Goal: Information Seeking & Learning: Learn about a topic

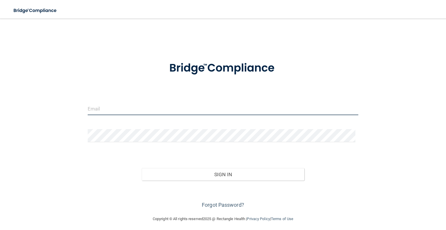
click at [102, 110] on input "email" at bounding box center [223, 108] width 270 height 13
type input "[PERSON_NAME][EMAIL_ADDRESS][DOMAIN_NAME]"
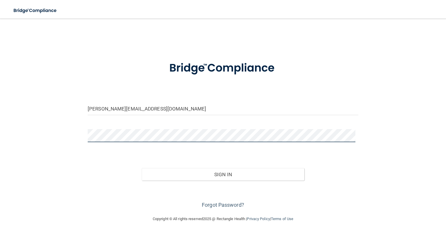
click at [142, 168] on button "Sign In" at bounding box center [223, 174] width 162 height 13
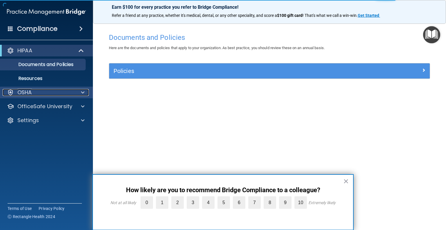
click at [38, 92] on div "OSHA" at bounding box center [39, 92] width 72 height 7
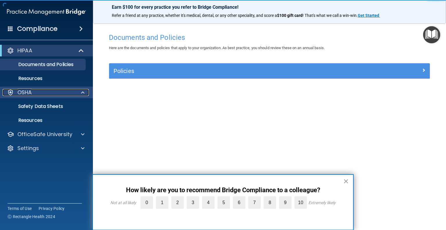
click at [38, 92] on div "OSHA" at bounding box center [39, 92] width 72 height 7
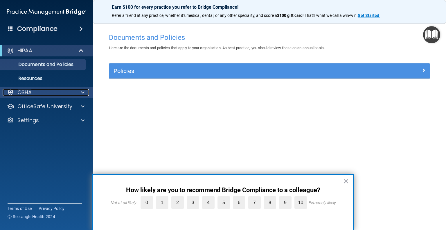
click at [38, 92] on div "OSHA" at bounding box center [39, 92] width 72 height 7
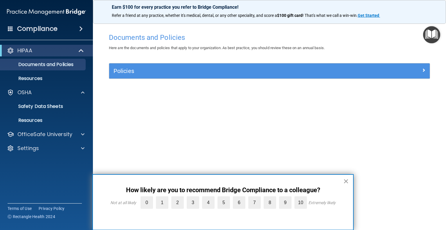
click at [346, 181] on button "×" at bounding box center [346, 180] width 6 height 9
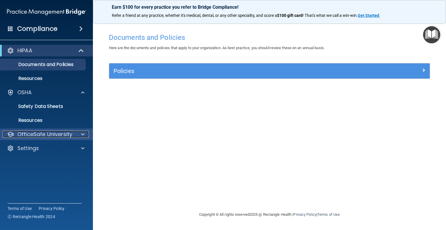
click at [45, 136] on p "OfficeSafe University" at bounding box center [44, 134] width 55 height 7
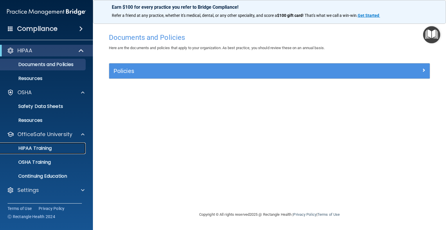
click at [42, 148] on p "HIPAA Training" at bounding box center [28, 148] width 48 height 6
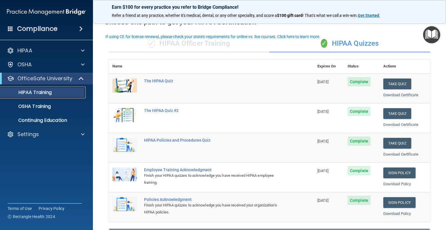
scroll to position [29, 0]
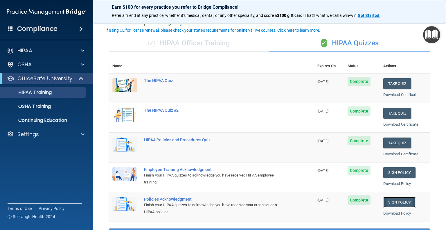
click at [402, 201] on link "Sign Policy" at bounding box center [399, 201] width 32 height 11
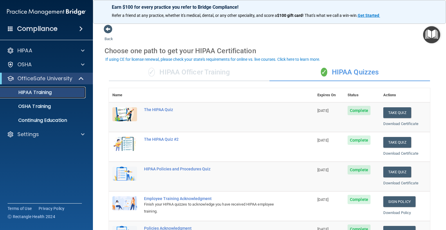
click at [44, 95] on p "HIPAA Training" at bounding box center [28, 92] width 48 height 6
click at [227, 75] on div "✓ HIPAA Officer Training" at bounding box center [189, 72] width 160 height 17
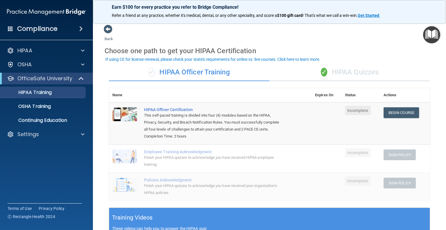
click at [343, 72] on div "✓ HIPAA Quizzes" at bounding box center [349, 72] width 160 height 17
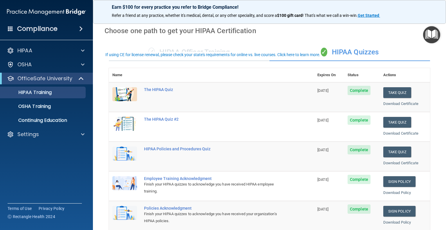
scroll to position [58, 0]
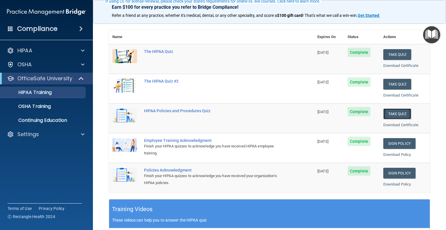
click at [396, 113] on button "Take Quiz" at bounding box center [397, 113] width 28 height 11
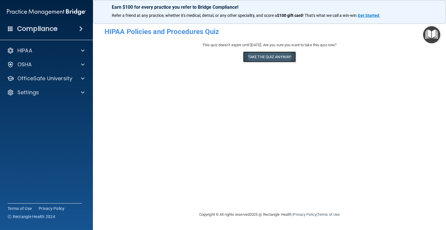
click at [279, 55] on button "Take the quiz anyway!" at bounding box center [269, 56] width 53 height 11
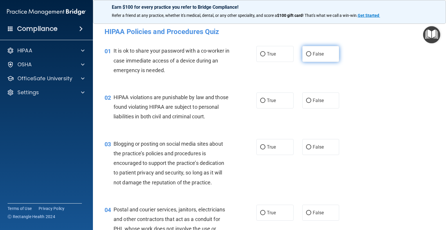
click at [306, 54] on input "False" at bounding box center [308, 54] width 5 height 4
radio input "true"
click at [260, 100] on input "True" at bounding box center [262, 100] width 5 height 4
radio input "true"
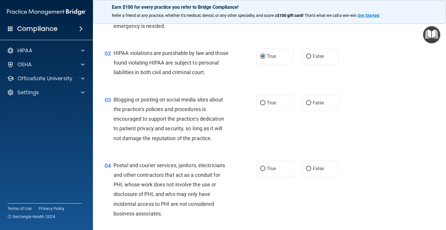
scroll to position [58, 0]
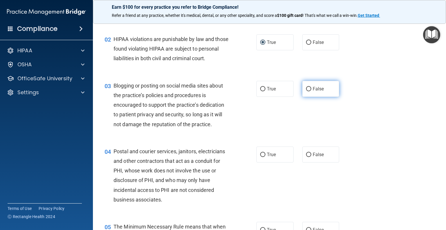
click at [306, 91] on input "False" at bounding box center [308, 89] width 5 height 4
radio input "true"
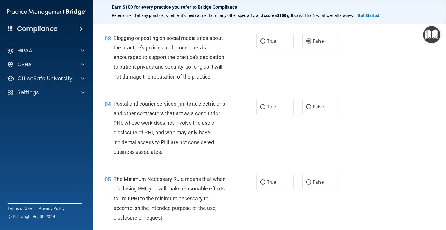
scroll to position [116, 0]
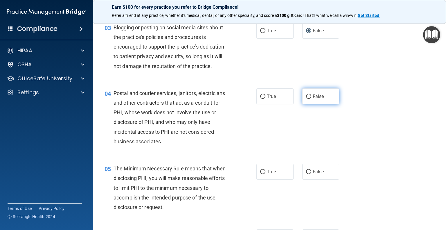
click at [306, 99] on input "False" at bounding box center [308, 96] width 5 height 4
radio input "true"
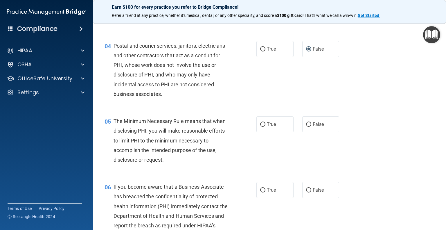
scroll to position [174, 0]
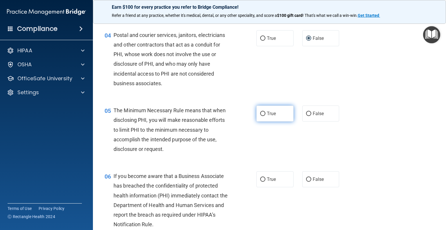
click at [261, 116] on input "True" at bounding box center [262, 113] width 5 height 4
radio input "true"
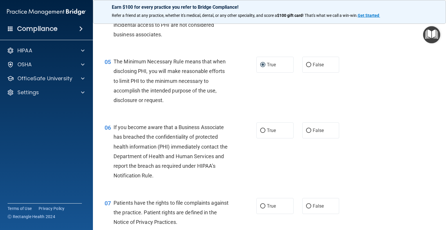
scroll to position [232, 0]
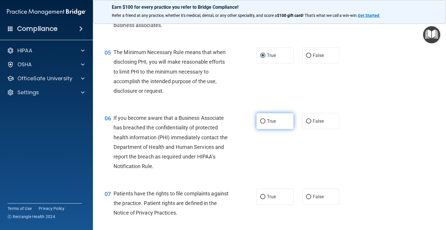
click at [262, 123] on input "True" at bounding box center [262, 121] width 5 height 4
radio input "true"
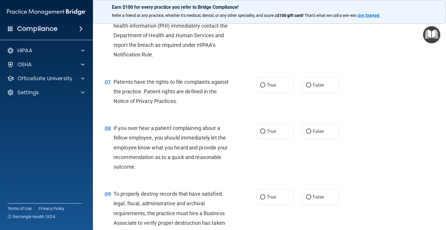
scroll to position [348, 0]
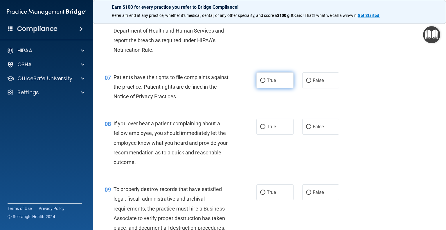
click at [261, 83] on input "True" at bounding box center [262, 80] width 5 height 4
radio input "true"
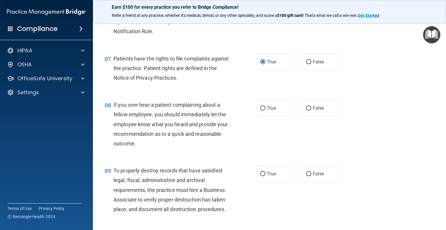
scroll to position [377, 0]
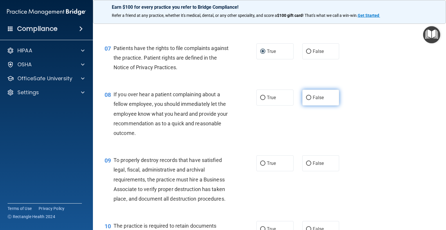
click at [306, 100] on input "False" at bounding box center [308, 97] width 5 height 4
radio input "true"
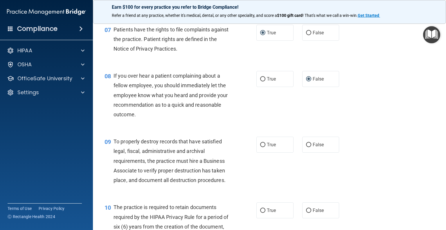
scroll to position [406, 0]
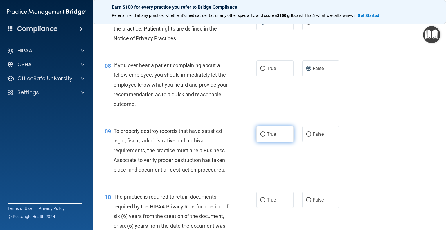
click at [260, 136] on input "True" at bounding box center [262, 134] width 5 height 4
radio input "true"
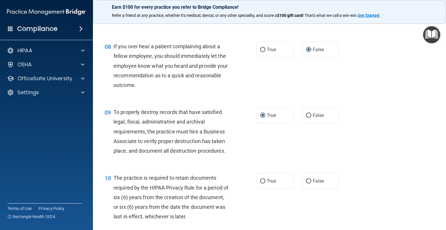
scroll to position [464, 0]
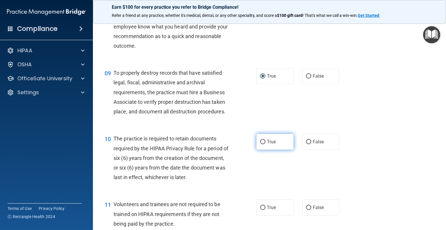
click at [261, 144] on input "True" at bounding box center [262, 142] width 5 height 4
radio input "true"
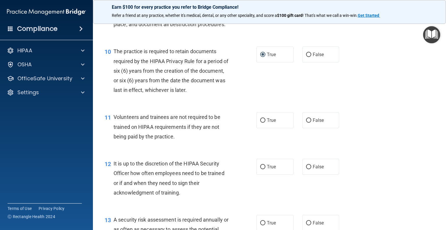
scroll to position [580, 0]
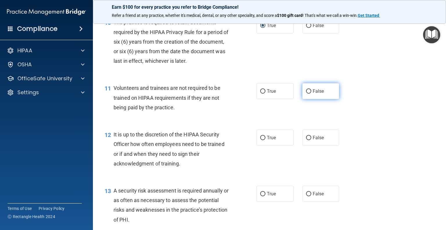
click at [306, 93] on input "False" at bounding box center [308, 91] width 5 height 4
radio input "true"
click at [306, 140] on input "False" at bounding box center [308, 138] width 5 height 4
radio input "true"
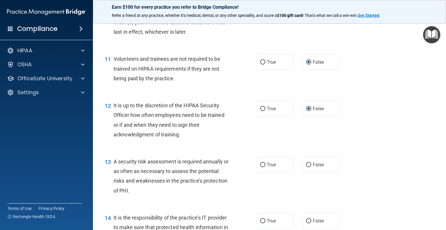
scroll to position [638, 0]
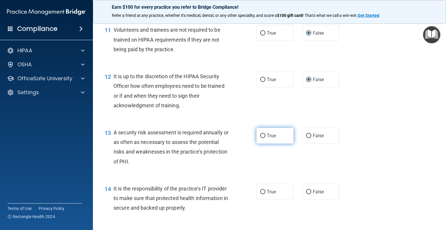
click at [260, 138] on input "True" at bounding box center [262, 135] width 5 height 4
radio input "true"
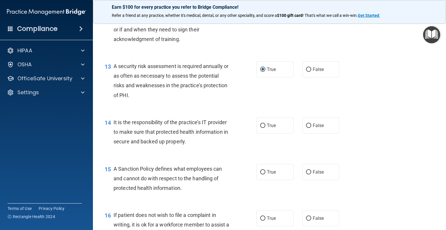
scroll to position [725, 0]
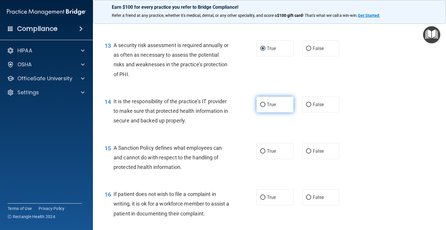
click at [260, 107] on input "True" at bounding box center [262, 104] width 5 height 4
radio input "true"
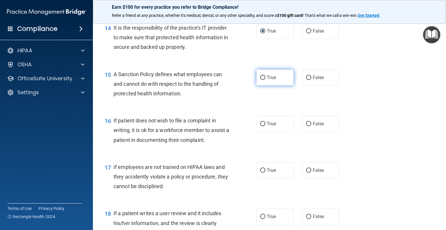
scroll to position [813, 0]
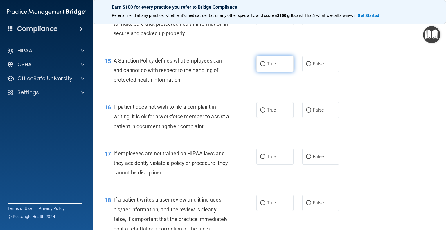
click at [260, 66] on input "True" at bounding box center [262, 64] width 5 height 4
radio input "true"
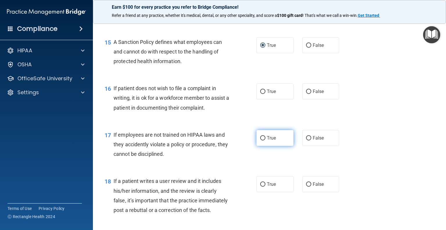
scroll to position [842, 0]
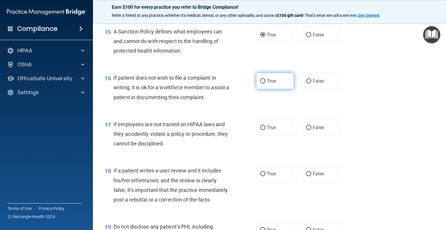
click at [260, 83] on input "True" at bounding box center [262, 81] width 5 height 4
radio input "true"
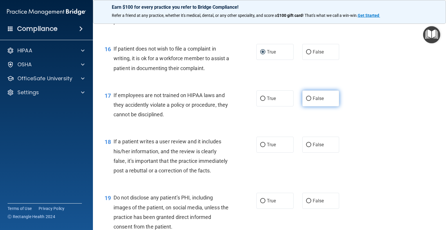
click at [306, 101] on input "False" at bounding box center [308, 98] width 5 height 4
radio input "true"
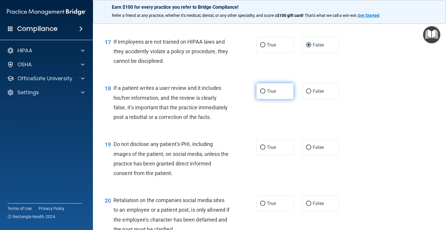
scroll to position [929, 0]
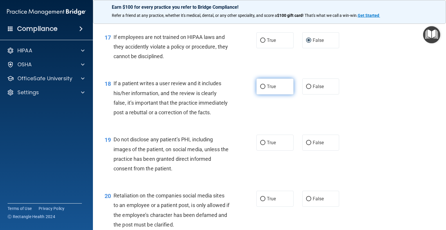
click at [260, 89] on input "True" at bounding box center [262, 86] width 5 height 4
radio input "true"
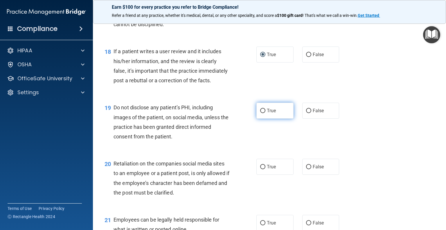
scroll to position [987, 0]
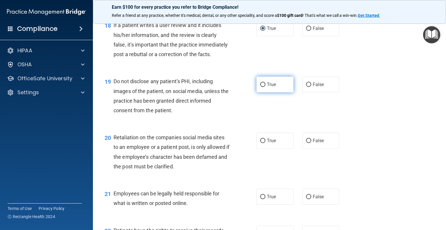
click at [260, 87] on input "True" at bounding box center [262, 84] width 5 height 4
radio input "true"
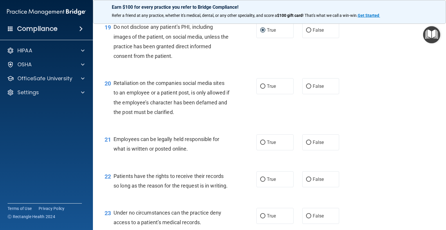
scroll to position [1045, 0]
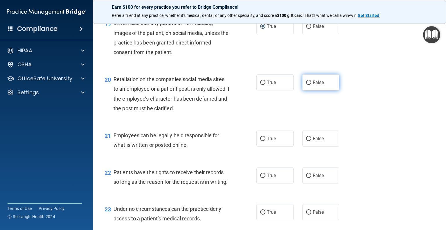
click at [306, 85] on input "False" at bounding box center [308, 82] width 5 height 4
radio input "true"
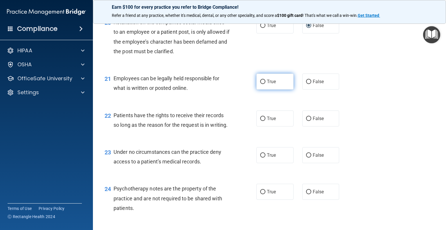
scroll to position [1103, 0]
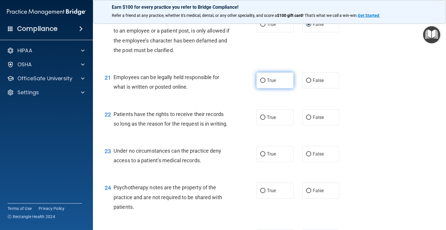
click at [261, 83] on input "True" at bounding box center [262, 80] width 5 height 4
radio input "true"
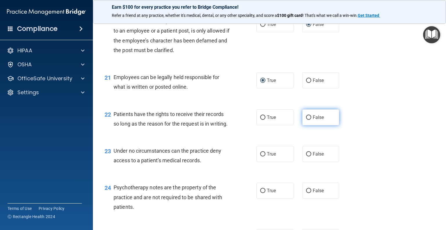
click at [306, 120] on input "False" at bounding box center [308, 117] width 5 height 4
radio input "true"
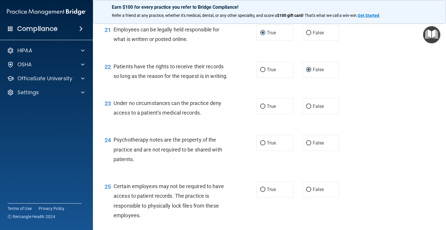
scroll to position [1161, 0]
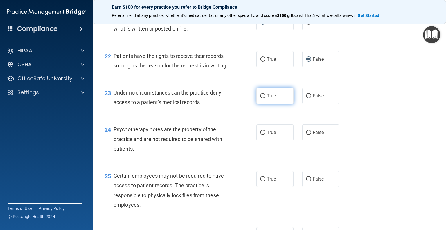
click at [260, 98] on input "True" at bounding box center [262, 96] width 5 height 4
radio input "true"
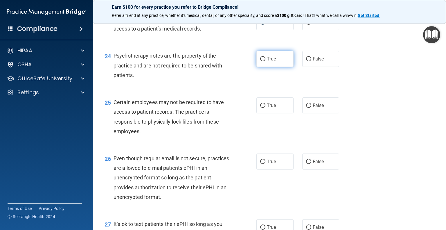
scroll to position [1248, 0]
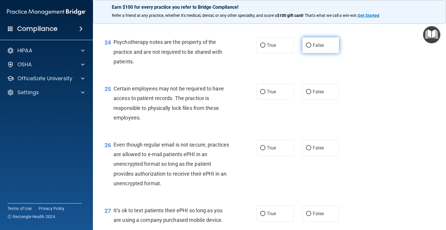
click at [306, 48] on input "False" at bounding box center [308, 45] width 5 height 4
radio input "true"
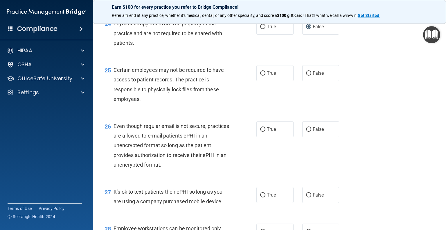
scroll to position [1277, 0]
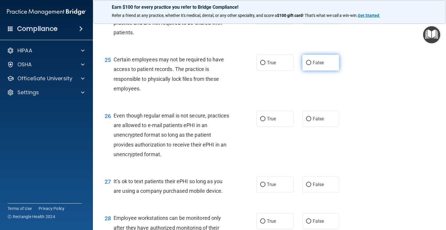
click at [306, 65] on input "False" at bounding box center [308, 63] width 5 height 4
radio input "true"
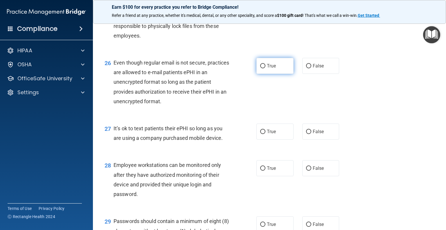
scroll to position [1335, 0]
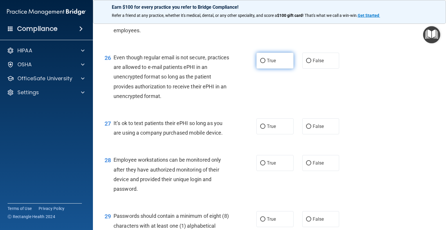
click at [260, 63] on input "True" at bounding box center [262, 61] width 5 height 4
radio input "true"
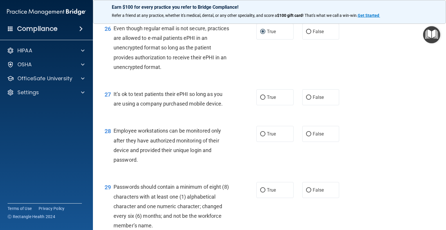
scroll to position [1393, 0]
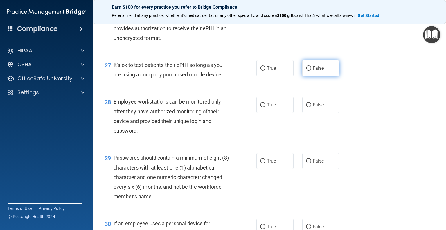
click at [306, 71] on input "False" at bounding box center [308, 68] width 5 height 4
radio input "true"
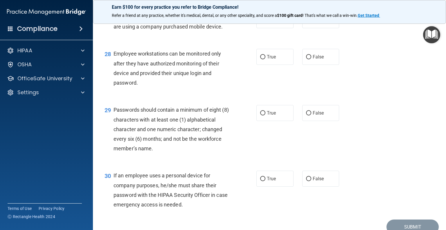
scroll to position [1451, 0]
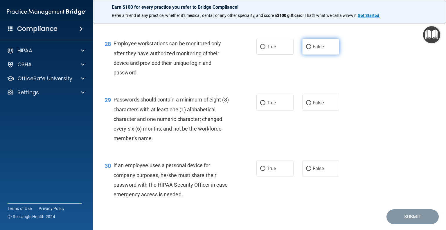
click at [306, 49] on input "False" at bounding box center [308, 47] width 5 height 4
radio input "true"
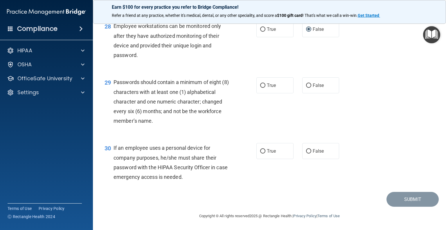
scroll to position [1480, 0]
click at [260, 88] on input "True" at bounding box center [262, 85] width 5 height 4
radio input "true"
click at [260, 150] on input "True" at bounding box center [262, 151] width 5 height 4
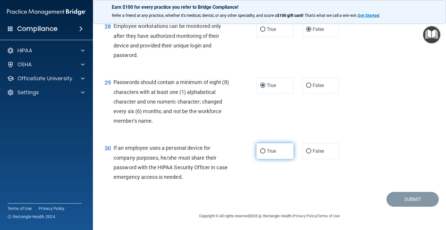
radio input "true"
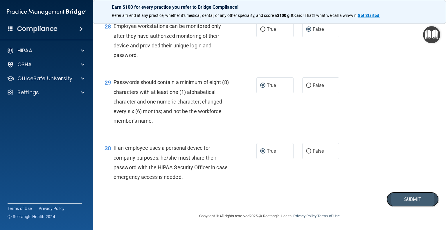
click at [406, 197] on button "Submit" at bounding box center [412, 199] width 52 height 15
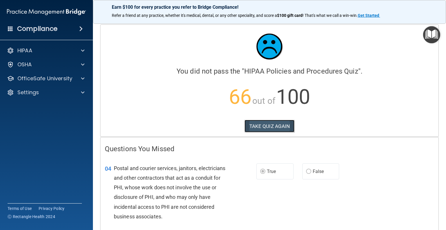
click at [262, 125] on button "TAKE QUIZ AGAIN" at bounding box center [269, 126] width 50 height 13
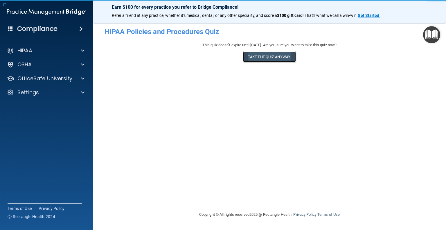
click at [273, 57] on button "Take the quiz anyway!" at bounding box center [269, 56] width 53 height 11
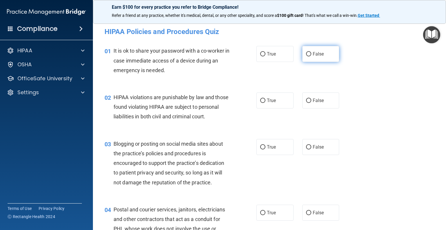
click at [306, 55] on input "False" at bounding box center [308, 54] width 5 height 4
radio input "true"
click at [261, 98] on input "True" at bounding box center [262, 100] width 5 height 4
radio input "true"
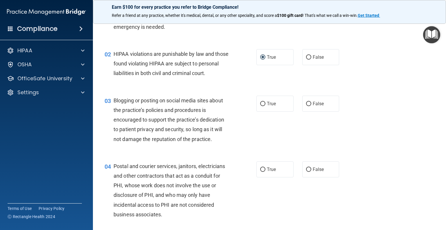
scroll to position [58, 0]
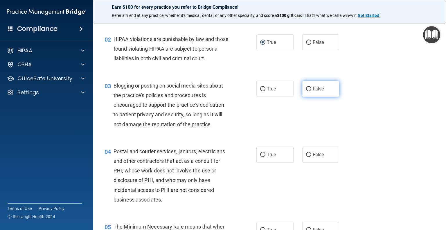
click at [306, 91] on input "False" at bounding box center [308, 89] width 5 height 4
radio input "true"
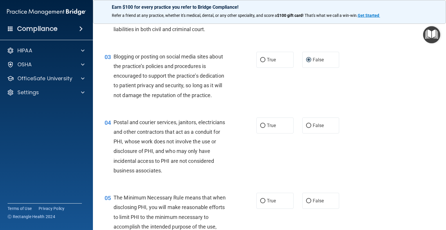
scroll to position [116, 0]
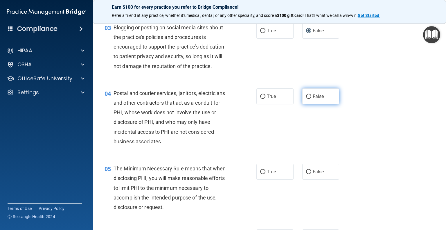
click at [306, 99] on input "False" at bounding box center [308, 96] width 5 height 4
radio input "true"
click at [260, 99] on input "True" at bounding box center [262, 96] width 5 height 4
radio input "true"
radio input "false"
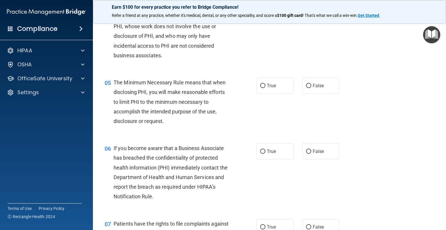
scroll to position [203, 0]
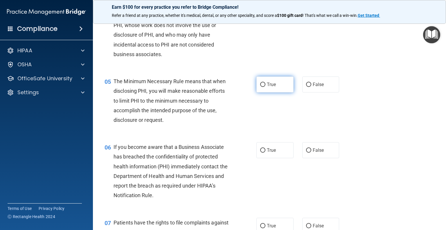
click at [261, 87] on input "True" at bounding box center [262, 84] width 5 height 4
radio input "true"
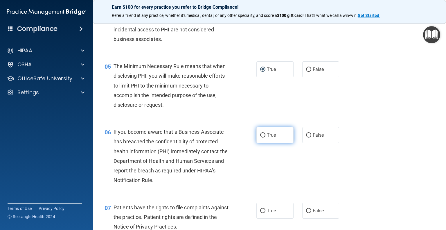
scroll to position [232, 0]
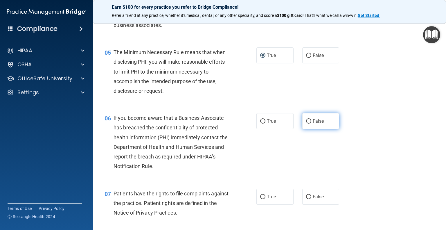
click at [306, 123] on input "False" at bounding box center [308, 121] width 5 height 4
radio input "true"
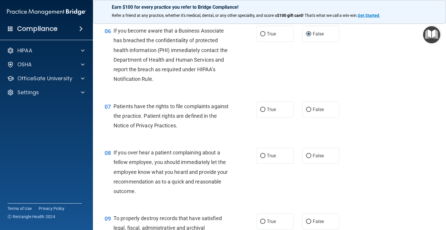
scroll to position [348, 0]
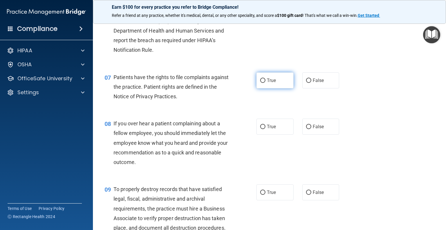
click at [260, 83] on input "True" at bounding box center [262, 80] width 5 height 4
radio input "true"
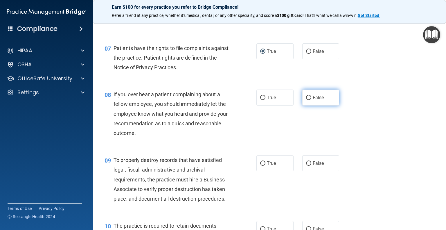
click at [306, 100] on input "False" at bounding box center [308, 97] width 5 height 4
radio input "true"
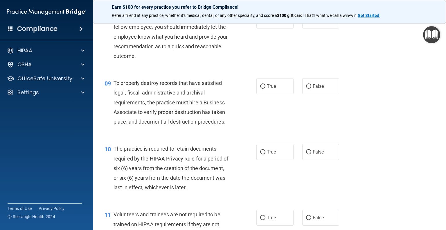
scroll to position [464, 0]
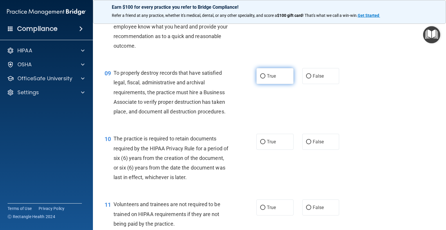
click at [261, 78] on input "True" at bounding box center [262, 76] width 5 height 4
radio input "true"
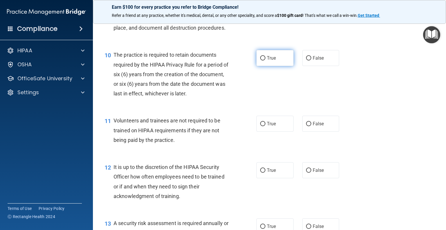
scroll to position [551, 0]
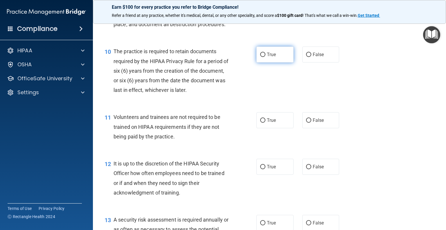
click at [260, 57] on input "True" at bounding box center [262, 55] width 5 height 4
radio input "true"
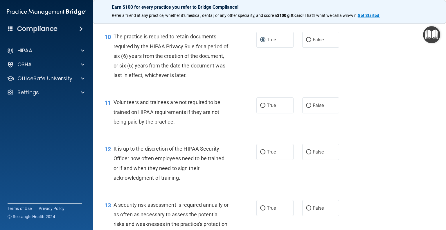
scroll to position [580, 0]
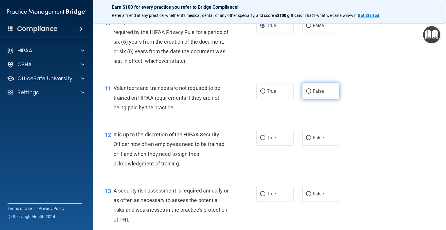
click at [306, 93] on input "False" at bounding box center [308, 91] width 5 height 4
radio input "true"
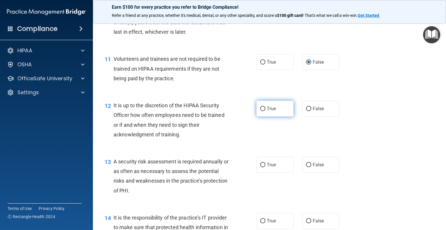
scroll to position [638, 0]
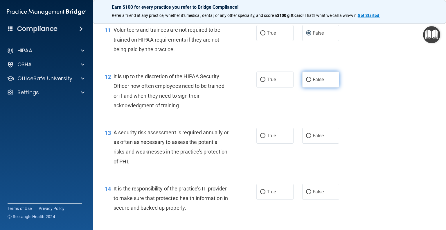
click at [306, 82] on input "False" at bounding box center [308, 79] width 5 height 4
radio input "true"
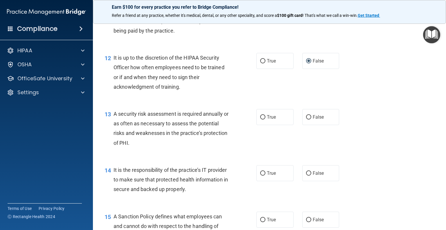
scroll to position [667, 0]
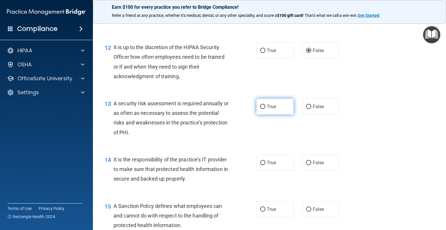
click at [261, 109] on input "True" at bounding box center [262, 106] width 5 height 4
radio input "true"
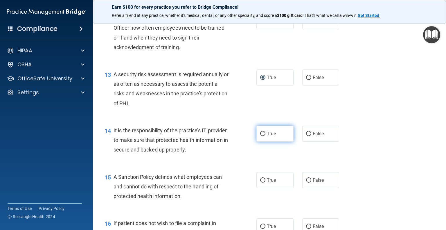
click at [260, 136] on input "True" at bounding box center [262, 133] width 5 height 4
radio input "true"
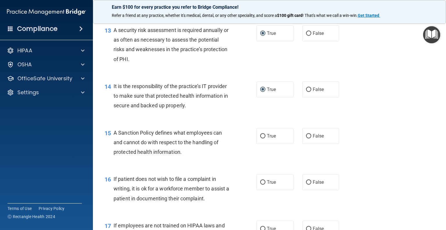
scroll to position [754, 0]
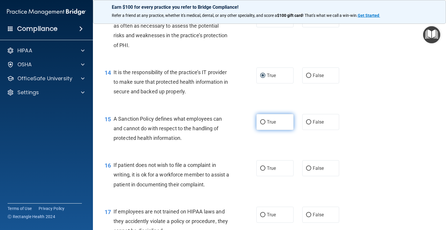
click at [261, 124] on input "True" at bounding box center [262, 122] width 5 height 4
radio input "true"
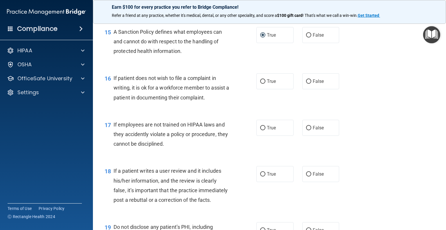
scroll to position [842, 0]
click at [260, 83] on input "True" at bounding box center [262, 81] width 5 height 4
radio input "true"
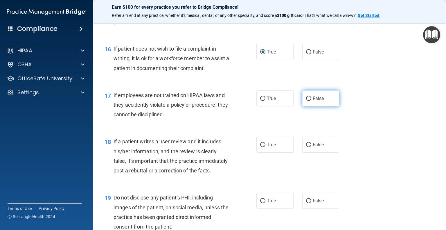
click at [306, 101] on input "False" at bounding box center [308, 98] width 5 height 4
radio input "true"
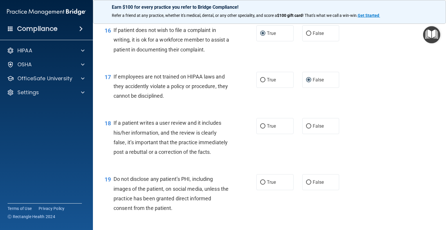
scroll to position [900, 0]
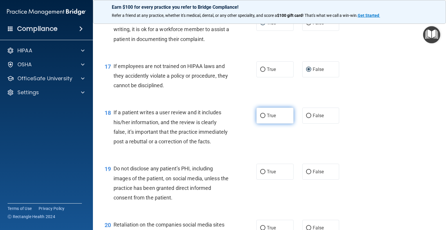
click at [260, 118] on input "True" at bounding box center [262, 115] width 5 height 4
radio input "true"
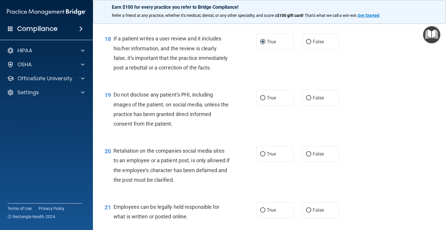
scroll to position [987, 0]
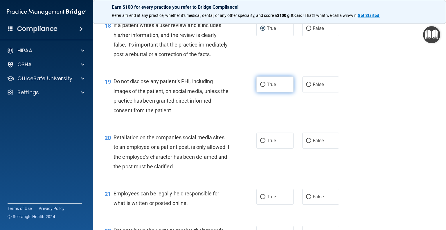
click at [260, 87] on input "True" at bounding box center [262, 84] width 5 height 4
radio input "true"
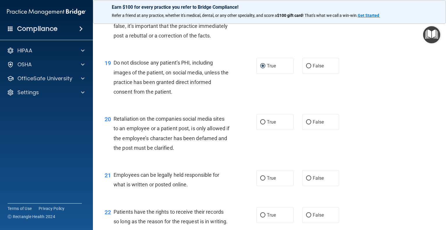
scroll to position [1016, 0]
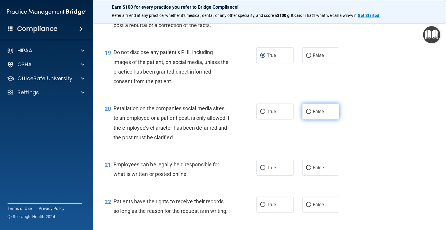
click at [306, 114] on input "False" at bounding box center [308, 111] width 5 height 4
radio input "true"
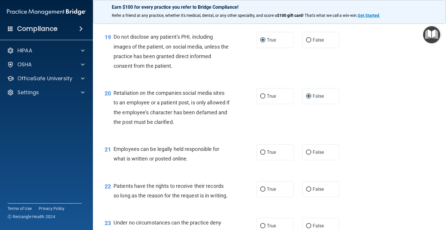
scroll to position [1045, 0]
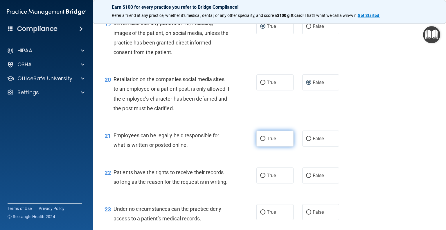
click at [261, 141] on input "True" at bounding box center [262, 138] width 5 height 4
radio input "true"
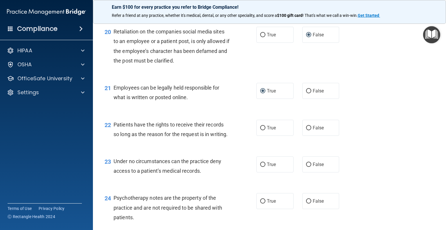
scroll to position [1103, 0]
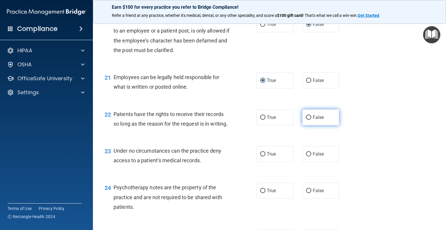
click at [306, 120] on input "False" at bounding box center [308, 117] width 5 height 4
radio input "true"
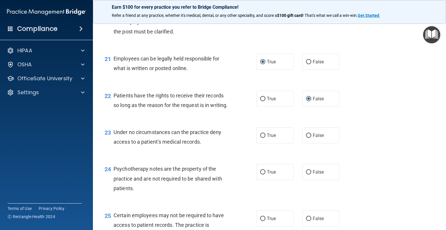
scroll to position [1132, 0]
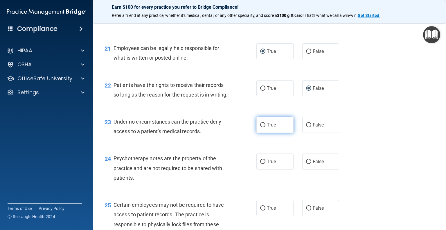
click at [261, 127] on input "True" at bounding box center [262, 125] width 5 height 4
radio input "true"
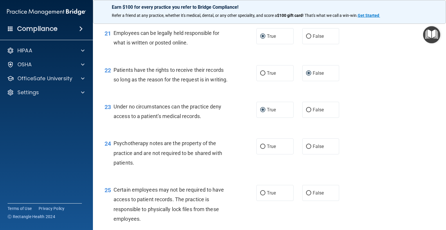
scroll to position [1161, 0]
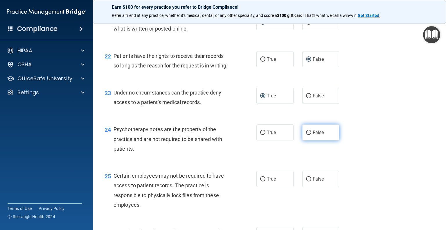
click at [307, 135] on input "False" at bounding box center [308, 132] width 5 height 4
radio input "true"
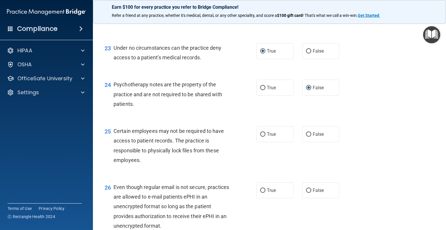
scroll to position [1219, 0]
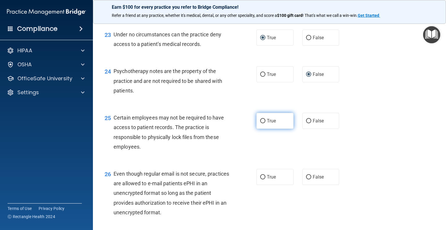
click at [260, 123] on input "True" at bounding box center [262, 121] width 5 height 4
radio input "true"
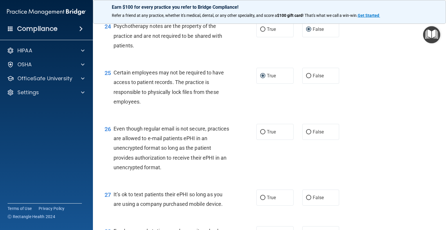
scroll to position [1277, 0]
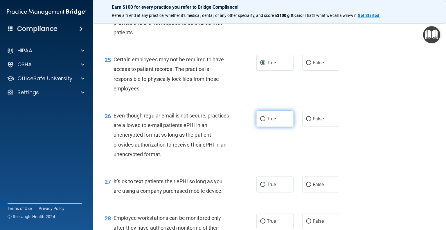
click at [261, 121] on input "True" at bounding box center [262, 119] width 5 height 4
radio input "true"
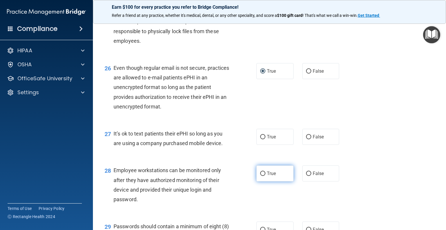
scroll to position [1335, 0]
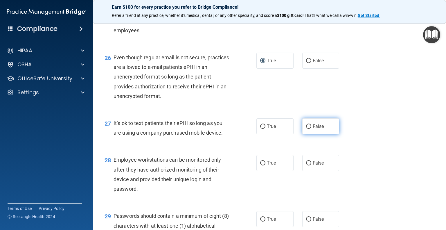
click at [306, 129] on input "False" at bounding box center [308, 126] width 5 height 4
radio input "true"
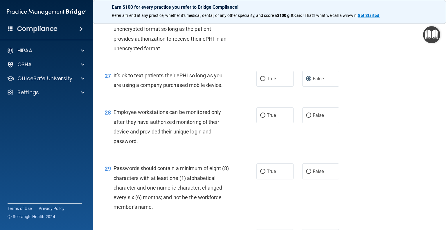
scroll to position [1393, 0]
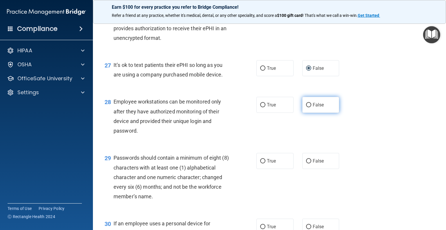
click at [306, 107] on input "False" at bounding box center [308, 105] width 5 height 4
radio input "true"
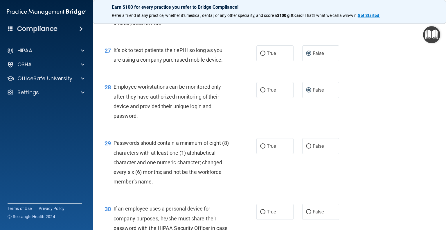
scroll to position [1422, 0]
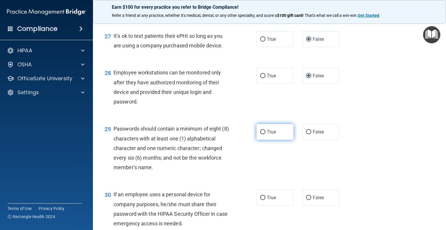
click at [260, 134] on input "True" at bounding box center [262, 132] width 5 height 4
radio input "true"
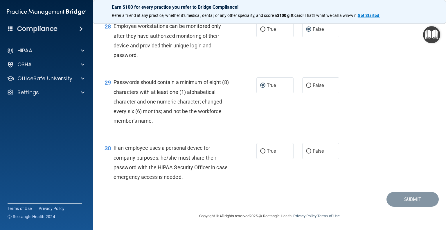
scroll to position [1497, 0]
click at [306, 149] on input "False" at bounding box center [308, 151] width 5 height 4
radio input "true"
click at [397, 198] on button "Submit" at bounding box center [412, 199] width 52 height 15
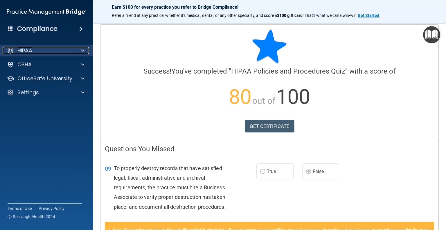
click at [37, 50] on div "HIPAA" at bounding box center [39, 50] width 72 height 7
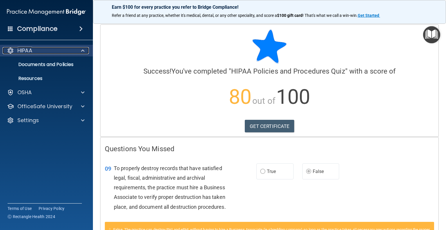
click at [35, 51] on div "HIPAA" at bounding box center [39, 50] width 72 height 7
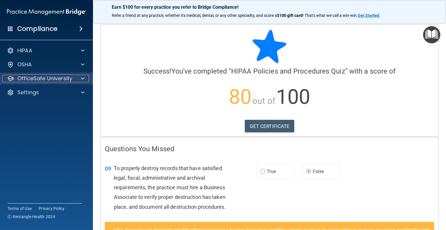
click at [34, 79] on p "OfficeSafe University" at bounding box center [44, 78] width 55 height 7
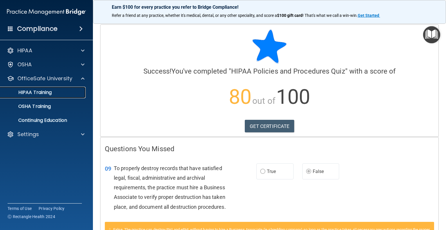
click at [32, 90] on p "HIPAA Training" at bounding box center [28, 92] width 48 height 6
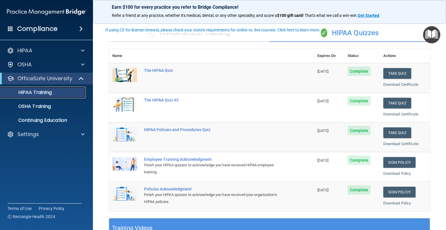
scroll to position [29, 0]
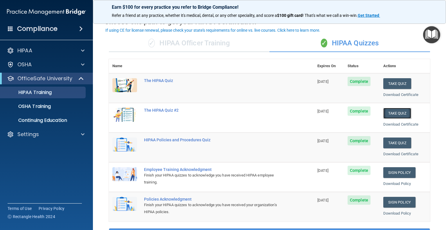
click at [390, 113] on button "Take Quiz" at bounding box center [397, 113] width 28 height 11
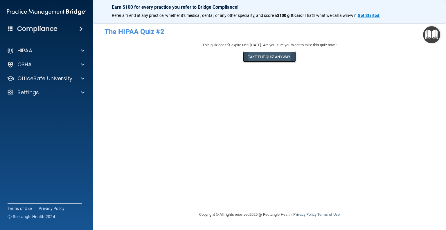
click at [287, 55] on button "Take the quiz anyway!" at bounding box center [269, 56] width 53 height 11
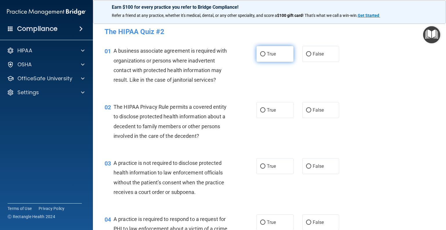
click at [260, 51] on label "True" at bounding box center [274, 54] width 37 height 16
click at [260, 52] on input "True" at bounding box center [262, 54] width 5 height 4
radio input "true"
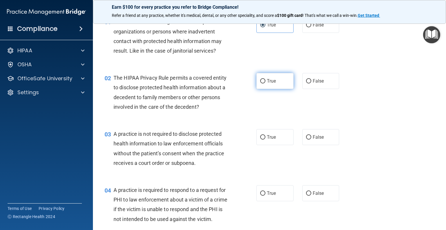
click at [260, 81] on input "True" at bounding box center [262, 81] width 5 height 4
radio input "true"
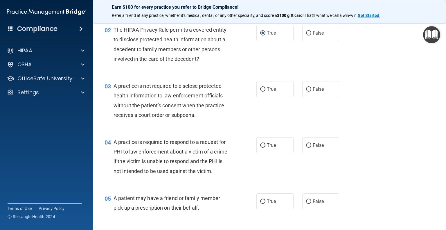
scroll to position [87, 0]
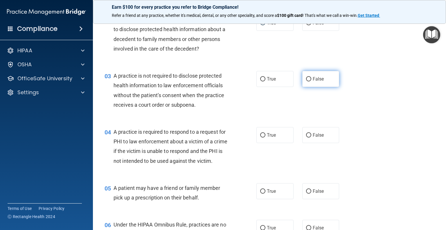
click at [307, 75] on label "False" at bounding box center [320, 79] width 37 height 16
click at [307, 77] on input "False" at bounding box center [308, 79] width 5 height 4
radio input "true"
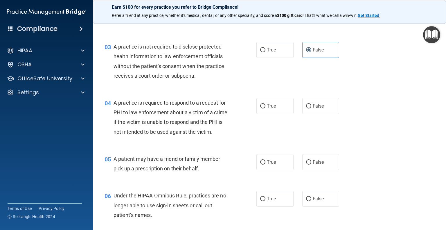
scroll to position [145, 0]
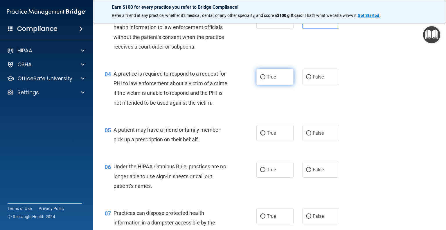
click at [260, 75] on input "True" at bounding box center [262, 77] width 5 height 4
radio input "true"
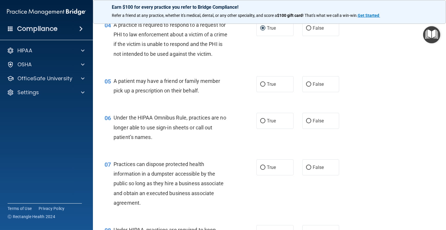
scroll to position [203, 0]
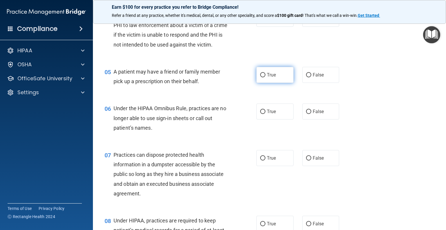
click at [261, 77] on input "True" at bounding box center [262, 75] width 5 height 4
radio input "true"
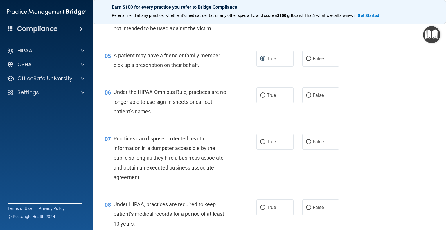
scroll to position [232, 0]
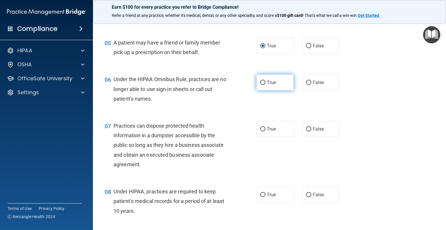
click at [260, 85] on input "True" at bounding box center [262, 82] width 5 height 4
radio input "true"
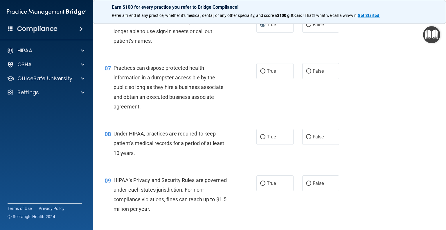
scroll to position [290, 0]
click at [306, 73] on input "False" at bounding box center [308, 71] width 5 height 4
radio input "true"
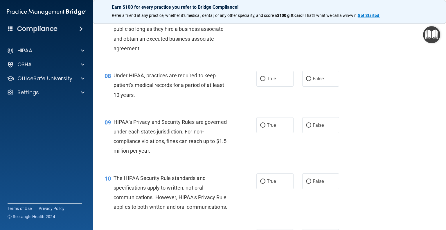
scroll to position [348, 0]
click at [260, 81] on input "True" at bounding box center [262, 78] width 5 height 4
radio input "true"
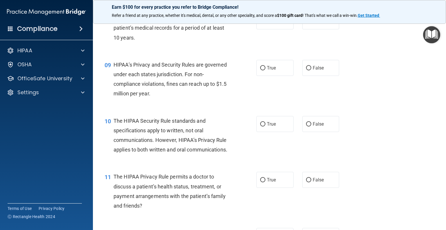
scroll to position [406, 0]
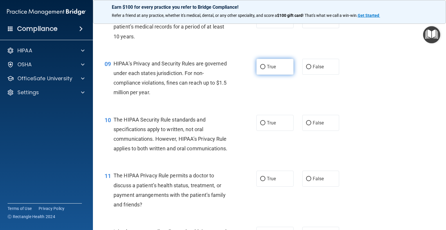
click at [261, 69] on input "True" at bounding box center [262, 67] width 5 height 4
radio input "true"
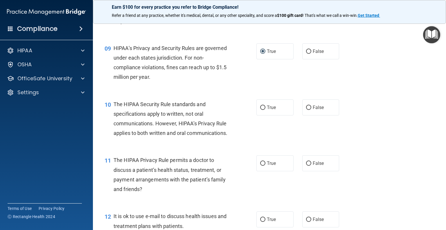
scroll to position [435, 0]
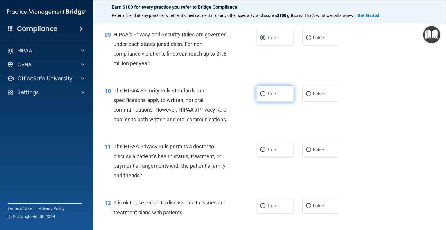
click at [261, 96] on input "True" at bounding box center [262, 94] width 5 height 4
radio input "true"
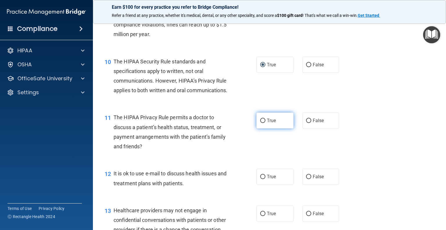
click at [260, 123] on input "True" at bounding box center [262, 120] width 5 height 4
radio input "true"
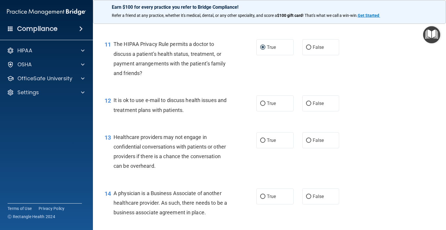
scroll to position [551, 0]
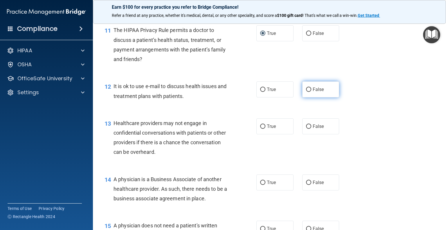
click at [306, 92] on input "False" at bounding box center [308, 89] width 5 height 4
radio input "true"
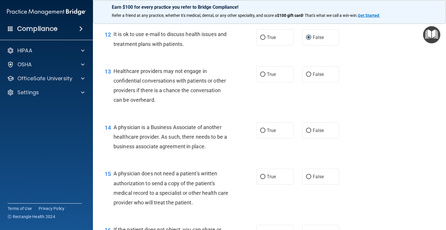
scroll to position [609, 0]
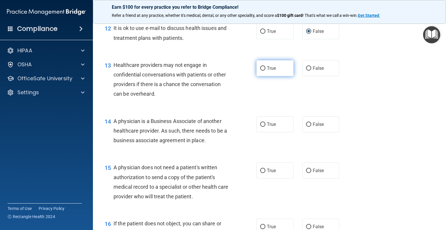
click at [260, 71] on input "True" at bounding box center [262, 68] width 5 height 4
radio input "true"
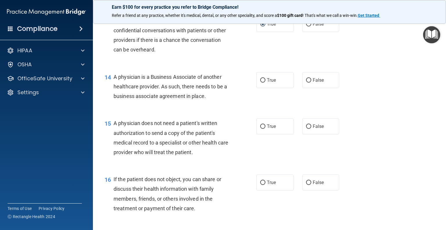
scroll to position [667, 0]
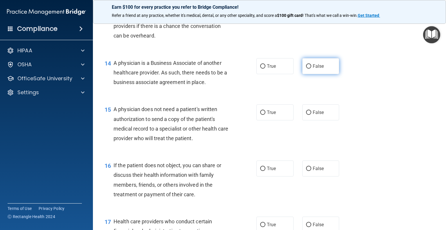
click at [303, 74] on label "False" at bounding box center [320, 66] width 37 height 16
click at [306, 68] on input "False" at bounding box center [308, 66] width 5 height 4
radio input "true"
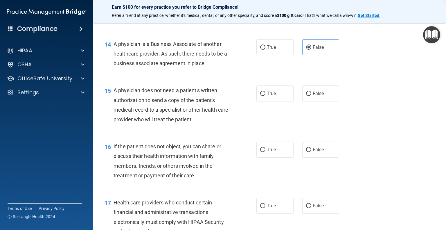
scroll to position [696, 0]
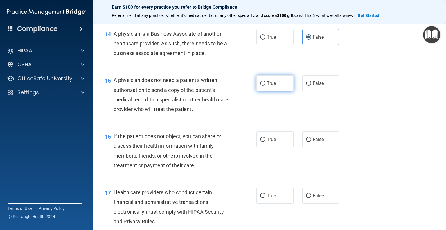
click at [263, 91] on label "True" at bounding box center [274, 83] width 37 height 16
click at [263, 86] on input "True" at bounding box center [262, 83] width 5 height 4
radio input "true"
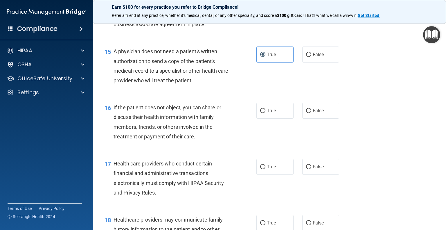
scroll to position [725, 0]
click at [262, 113] on input "True" at bounding box center [262, 110] width 5 height 4
radio input "true"
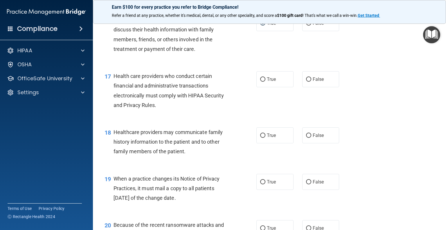
scroll to position [842, 0]
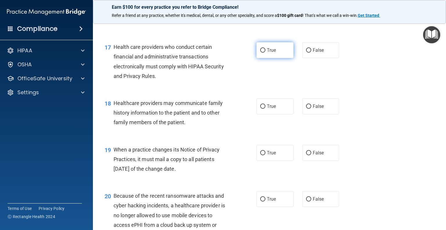
click at [261, 53] on input "True" at bounding box center [262, 50] width 5 height 4
radio input "true"
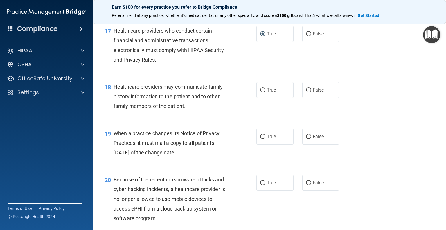
scroll to position [871, 0]
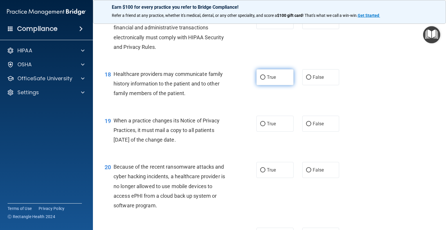
click at [262, 80] on input "True" at bounding box center [262, 77] width 5 height 4
radio input "true"
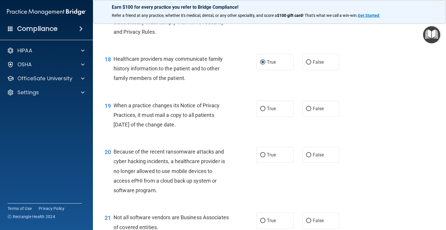
scroll to position [929, 0]
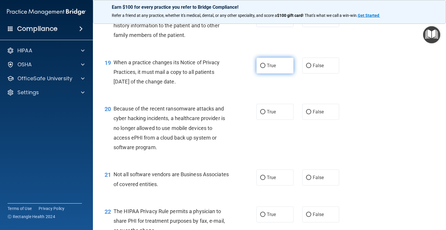
click at [260, 68] on input "True" at bounding box center [262, 66] width 5 height 4
radio input "true"
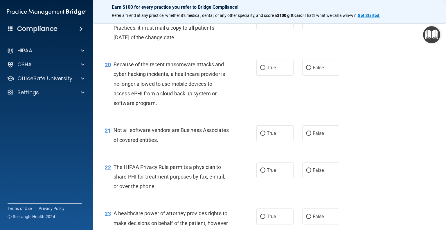
scroll to position [987, 0]
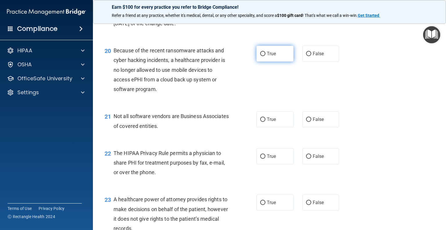
click at [260, 56] on input "True" at bounding box center [262, 54] width 5 height 4
radio input "true"
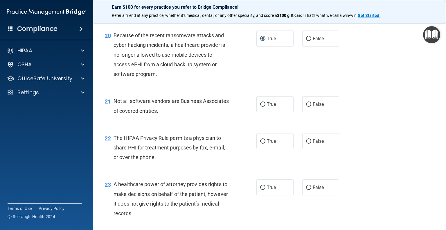
scroll to position [1016, 0]
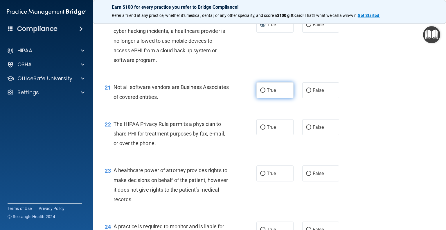
click at [260, 93] on input "True" at bounding box center [262, 90] width 5 height 4
radio input "true"
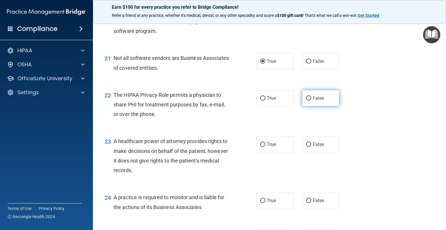
click at [306, 100] on input "False" at bounding box center [308, 98] width 5 height 4
radio input "true"
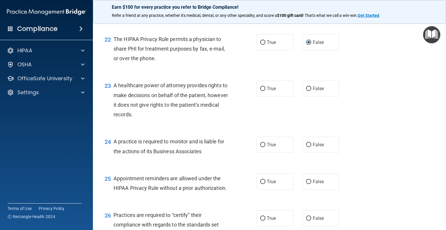
scroll to position [1103, 0]
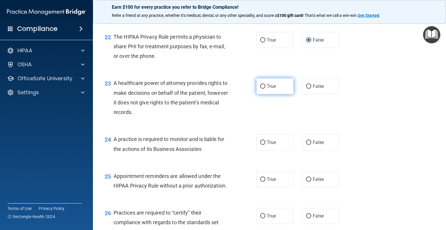
click at [261, 94] on label "True" at bounding box center [274, 86] width 37 height 16
click at [261, 89] on input "True" at bounding box center [262, 86] width 5 height 4
radio input "true"
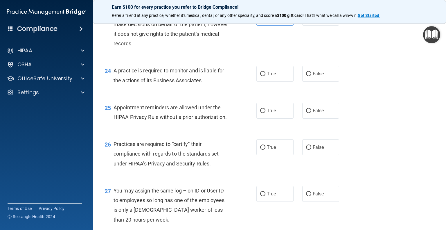
scroll to position [1190, 0]
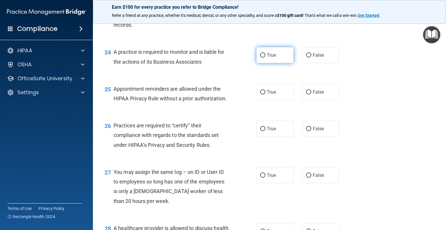
click at [260, 57] on input "True" at bounding box center [262, 55] width 5 height 4
radio input "true"
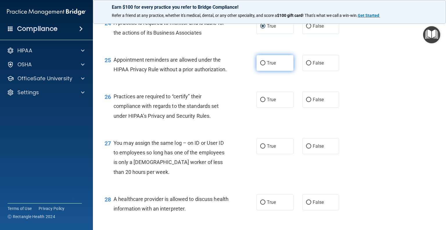
click at [260, 65] on input "True" at bounding box center [262, 63] width 5 height 4
radio input "true"
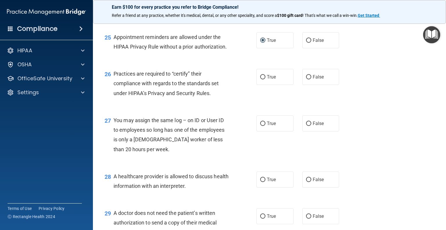
scroll to position [1248, 0]
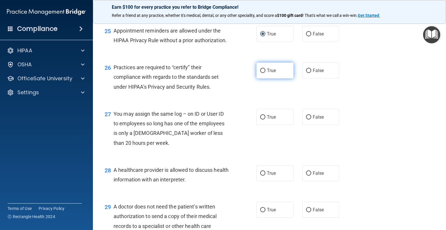
click at [261, 73] on input "True" at bounding box center [262, 70] width 5 height 4
radio input "true"
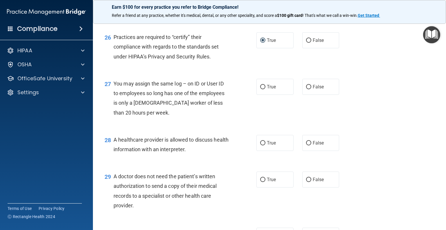
scroll to position [1306, 0]
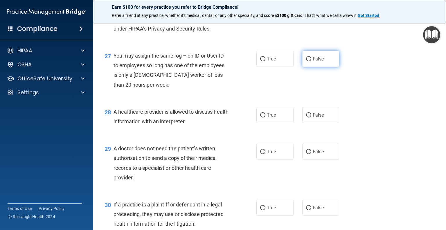
click at [306, 61] on input "False" at bounding box center [308, 59] width 5 height 4
radio input "true"
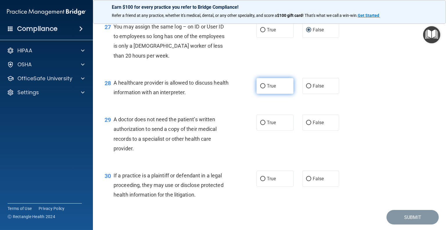
click at [260, 88] on input "True" at bounding box center [262, 86] width 5 height 4
radio input "true"
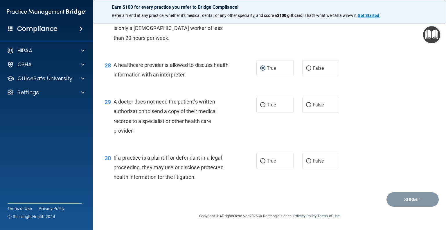
scroll to position [1372, 0]
click at [260, 104] on input "True" at bounding box center [262, 105] width 5 height 4
radio input "true"
click at [260, 159] on input "True" at bounding box center [262, 161] width 5 height 4
radio input "true"
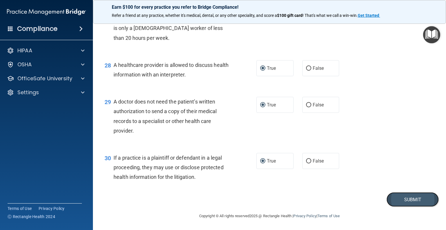
click at [405, 195] on button "Submit" at bounding box center [412, 199] width 52 height 15
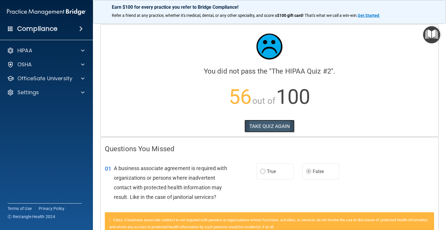
click at [286, 125] on button "TAKE QUIZ AGAIN" at bounding box center [269, 126] width 50 height 13
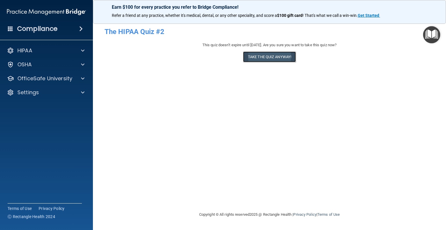
click at [262, 55] on button "Take the quiz anyway!" at bounding box center [269, 56] width 53 height 11
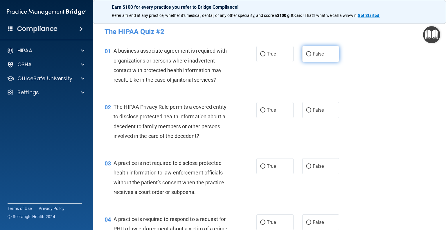
click at [307, 52] on input "False" at bounding box center [308, 54] width 5 height 4
radio input "true"
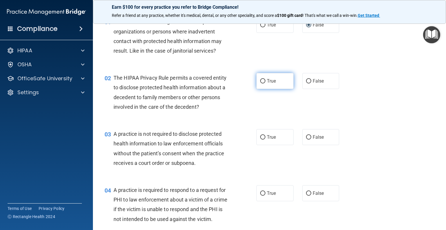
scroll to position [58, 0]
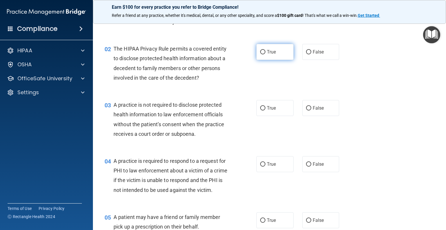
click at [260, 51] on input "True" at bounding box center [262, 52] width 5 height 4
radio input "true"
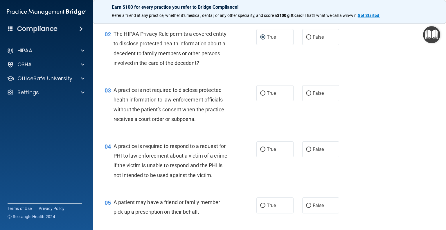
scroll to position [87, 0]
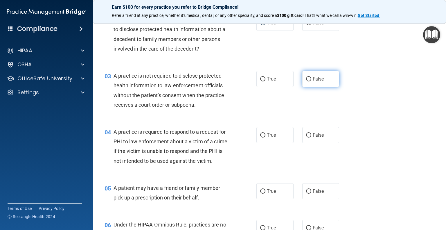
click at [306, 77] on input "False" at bounding box center [308, 79] width 5 height 4
radio input "true"
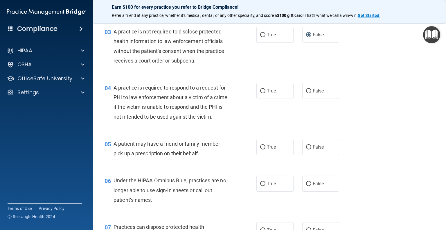
scroll to position [145, 0]
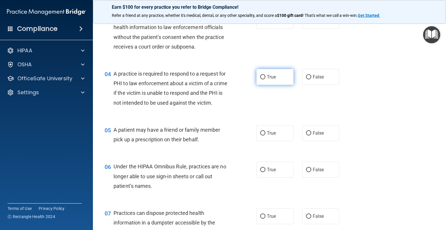
click at [261, 75] on input "True" at bounding box center [262, 77] width 5 height 4
radio input "true"
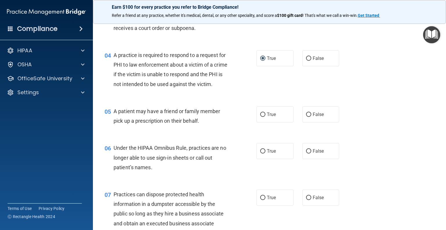
scroll to position [174, 0]
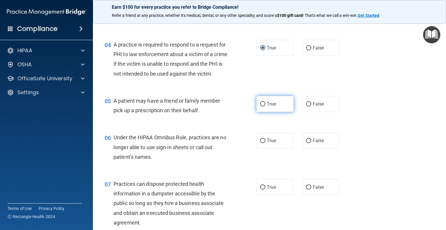
click at [261, 106] on input "True" at bounding box center [262, 104] width 5 height 4
radio input "true"
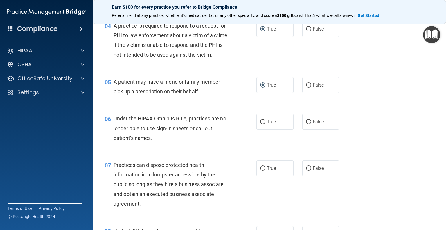
scroll to position [203, 0]
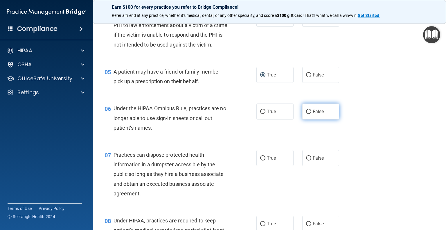
click at [306, 114] on input "False" at bounding box center [308, 111] width 5 height 4
radio input "true"
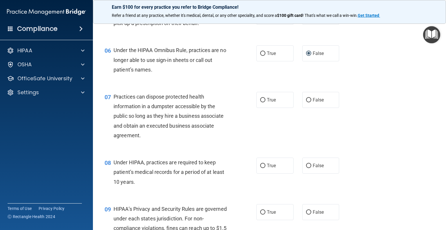
scroll to position [290, 0]
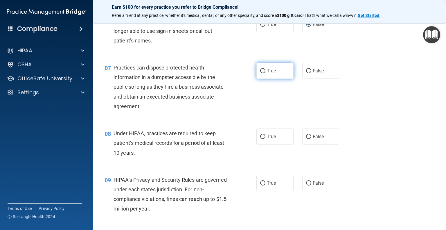
click at [260, 73] on input "True" at bounding box center [262, 71] width 5 height 4
radio input "true"
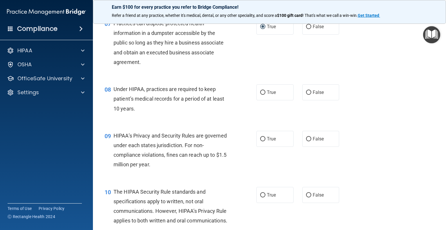
scroll to position [348, 0]
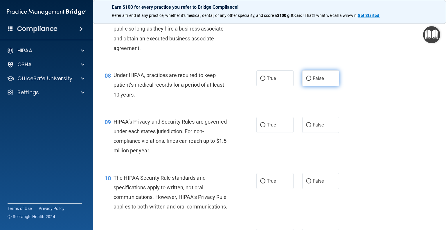
click at [306, 81] on input "False" at bounding box center [308, 78] width 5 height 4
radio input "true"
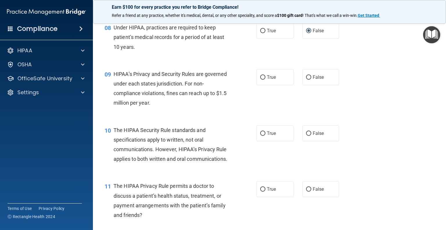
scroll to position [406, 0]
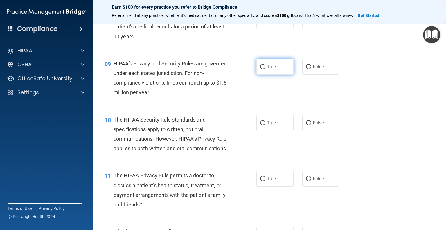
click at [260, 69] on input "True" at bounding box center [262, 67] width 5 height 4
radio input "true"
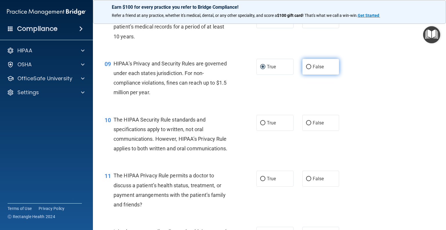
click at [306, 69] on input "False" at bounding box center [308, 67] width 5 height 4
radio input "true"
radio input "false"
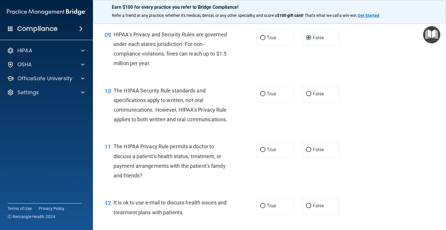
scroll to position [464, 0]
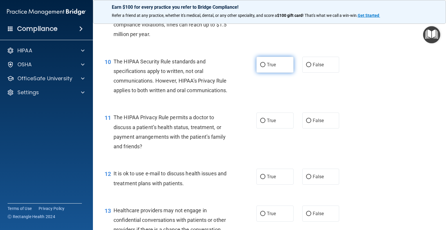
click at [261, 67] on input "True" at bounding box center [262, 65] width 5 height 4
radio input "true"
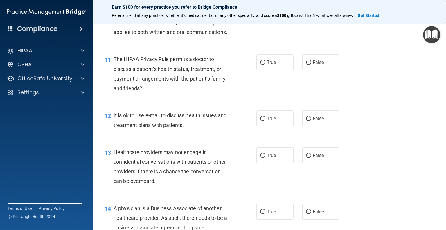
scroll to position [551, 0]
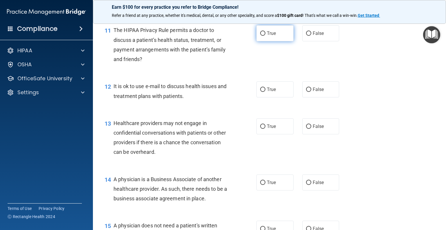
click at [260, 36] on input "True" at bounding box center [262, 33] width 5 height 4
radio input "true"
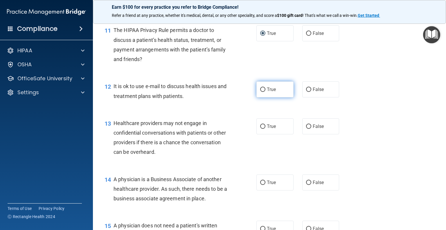
click at [260, 92] on input "True" at bounding box center [262, 89] width 5 height 4
radio input "true"
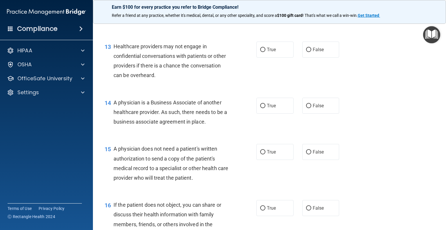
scroll to position [638, 0]
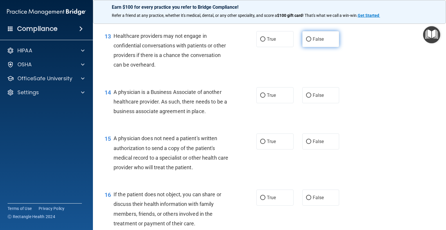
click at [306, 41] on input "False" at bounding box center [308, 39] width 5 height 4
radio input "true"
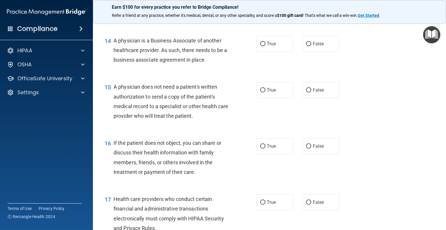
scroll to position [696, 0]
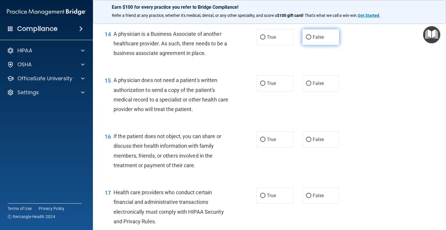
click at [306, 39] on input "False" at bounding box center [308, 37] width 5 height 4
radio input "true"
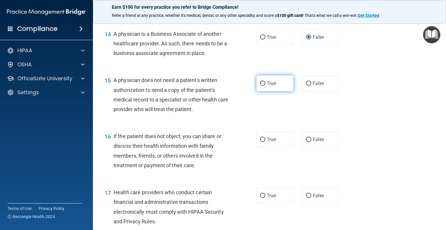
click at [260, 86] on input "True" at bounding box center [262, 83] width 5 height 4
radio input "true"
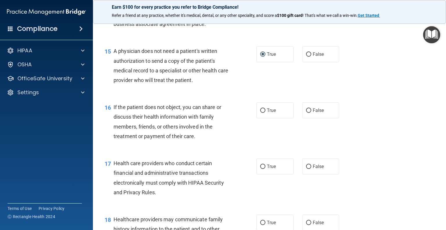
scroll to position [754, 0]
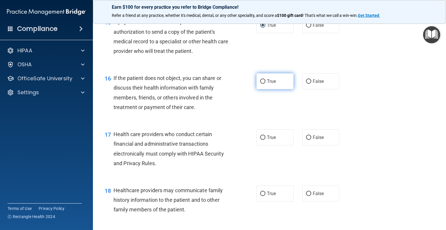
click at [261, 84] on input "True" at bounding box center [262, 81] width 5 height 4
radio input "true"
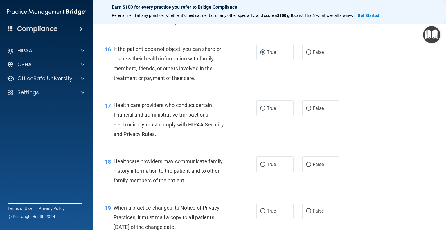
scroll to position [813, 0]
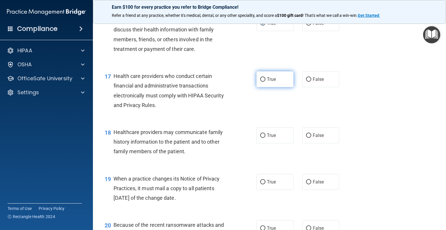
click at [261, 82] on input "True" at bounding box center [262, 79] width 5 height 4
radio input "true"
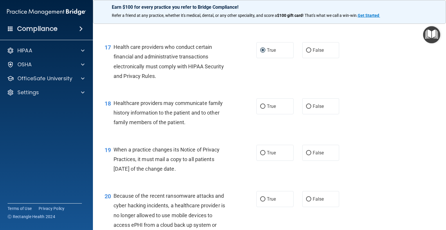
scroll to position [871, 0]
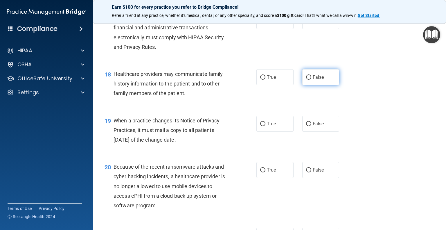
click at [306, 80] on input "False" at bounding box center [308, 77] width 5 height 4
radio input "true"
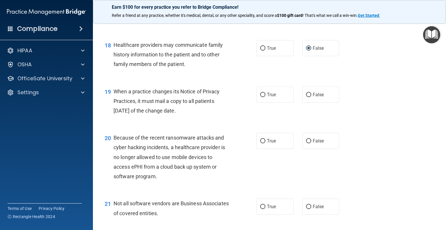
scroll to position [929, 0]
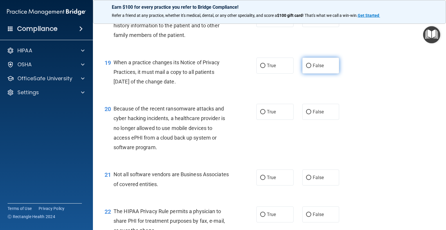
click at [306, 68] on input "False" at bounding box center [308, 66] width 5 height 4
radio input "true"
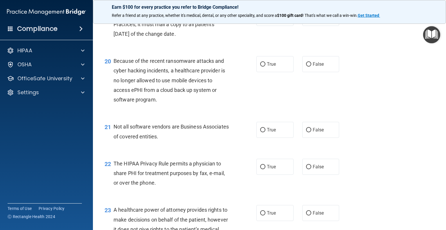
scroll to position [987, 0]
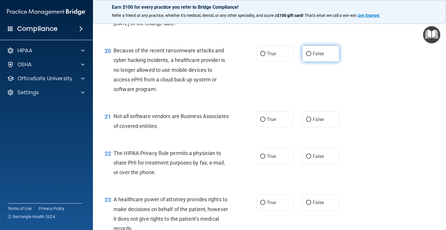
click at [307, 56] on input "False" at bounding box center [308, 54] width 5 height 4
radio input "true"
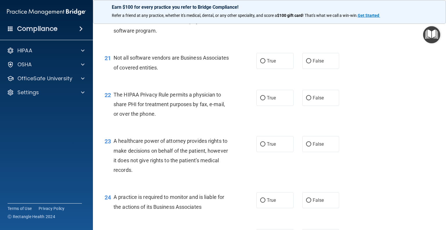
scroll to position [1074, 0]
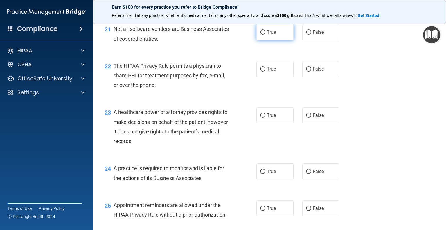
click at [260, 35] on input "True" at bounding box center [262, 32] width 5 height 4
radio input "true"
click at [260, 71] on input "True" at bounding box center [262, 69] width 5 height 4
radio input "true"
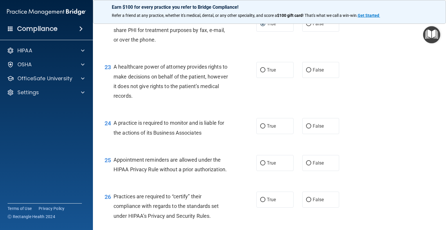
scroll to position [1132, 0]
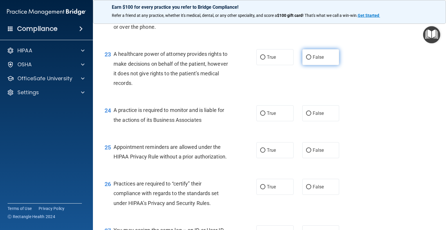
click at [307, 59] on input "False" at bounding box center [308, 57] width 5 height 4
radio input "true"
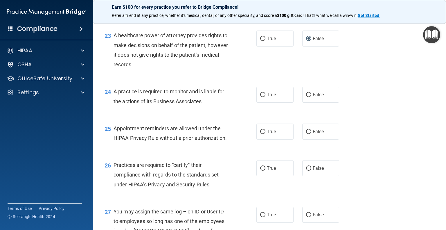
scroll to position [1161, 0]
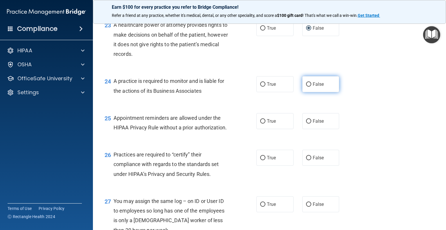
click at [308, 86] on input "False" at bounding box center [308, 84] width 5 height 4
radio input "true"
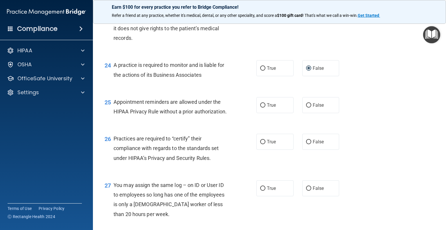
scroll to position [1190, 0]
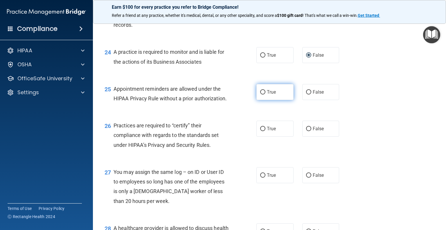
click at [261, 94] on input "True" at bounding box center [262, 92] width 5 height 4
radio input "true"
click at [308, 131] on input "False" at bounding box center [308, 129] width 5 height 4
radio input "true"
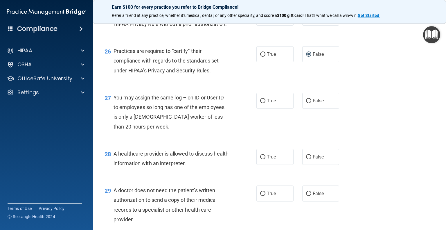
scroll to position [1277, 0]
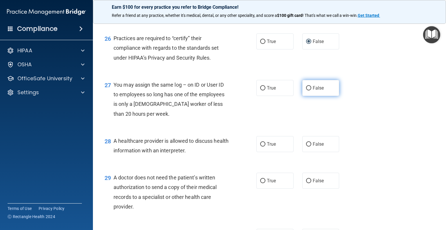
click at [306, 90] on input "False" at bounding box center [308, 88] width 5 height 4
radio input "true"
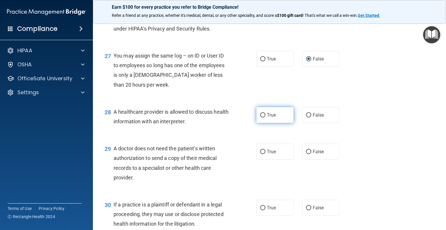
click at [261, 117] on input "True" at bounding box center [262, 115] width 5 height 4
radio input "true"
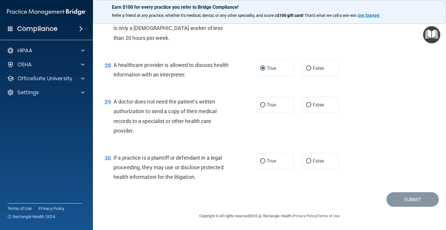
scroll to position [1364, 0]
click at [260, 107] on input "True" at bounding box center [262, 105] width 5 height 4
radio input "true"
click at [260, 163] on input "True" at bounding box center [262, 161] width 5 height 4
radio input "true"
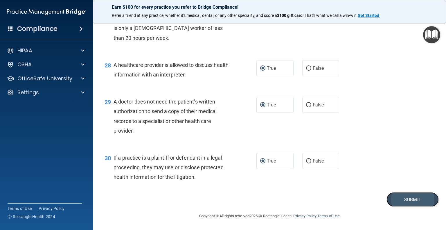
click at [408, 207] on button "Submit" at bounding box center [412, 199] width 52 height 15
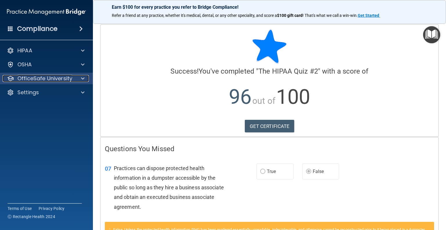
click at [37, 75] on p "OfficeSafe University" at bounding box center [44, 78] width 55 height 7
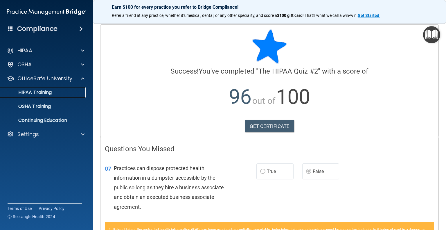
click at [38, 89] on p "HIPAA Training" at bounding box center [28, 92] width 48 height 6
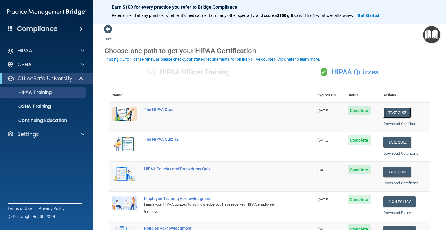
click at [396, 112] on button "Take Quiz" at bounding box center [397, 112] width 28 height 11
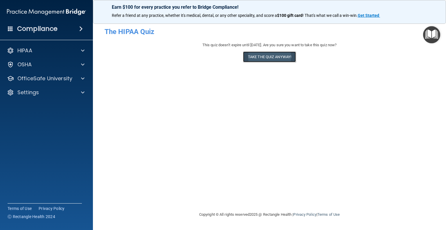
click at [252, 57] on button "Take the quiz anyway!" at bounding box center [269, 56] width 53 height 11
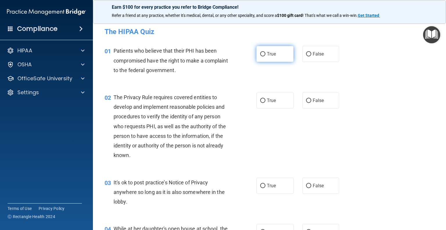
click at [260, 54] on input "True" at bounding box center [262, 54] width 5 height 4
radio input "true"
click at [260, 100] on input "True" at bounding box center [262, 100] width 5 height 4
radio input "true"
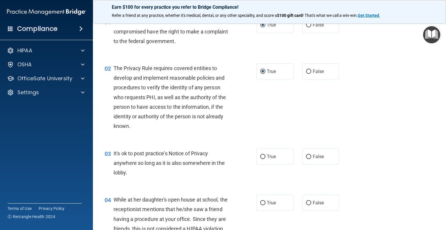
scroll to position [58, 0]
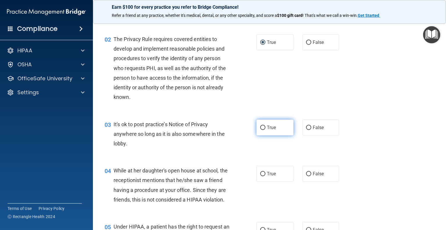
click at [260, 126] on input "True" at bounding box center [262, 127] width 5 height 4
radio input "true"
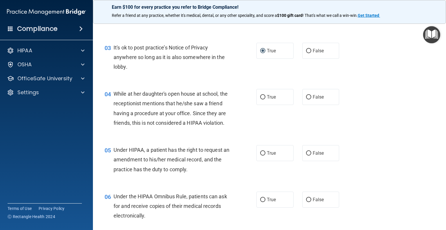
scroll to position [145, 0]
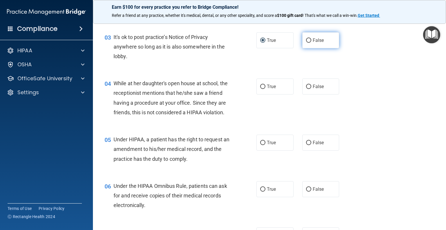
click at [306, 39] on input "False" at bounding box center [308, 40] width 5 height 4
radio input "true"
radio input "false"
click at [306, 84] on input "False" at bounding box center [308, 86] width 5 height 4
radio input "true"
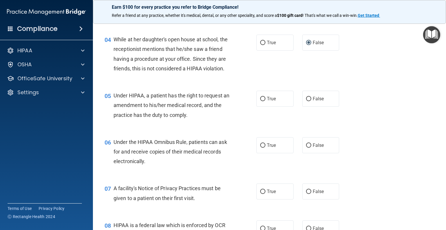
scroll to position [203, 0]
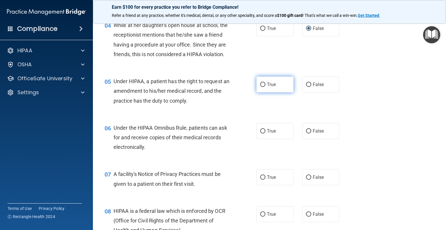
click at [260, 87] on input "True" at bounding box center [262, 84] width 5 height 4
radio input "true"
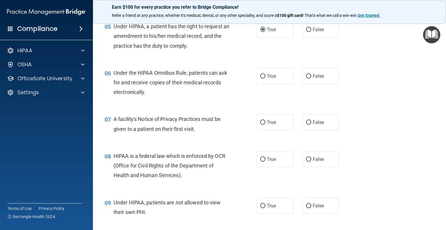
scroll to position [261, 0]
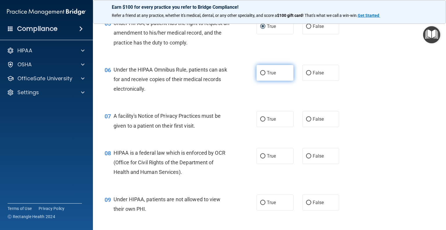
click at [261, 75] on input "True" at bounding box center [262, 73] width 5 height 4
radio input "true"
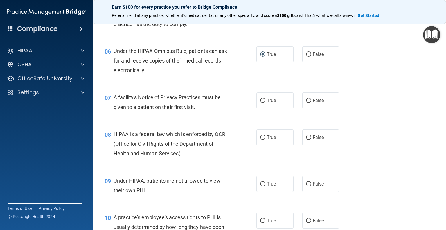
scroll to position [290, 0]
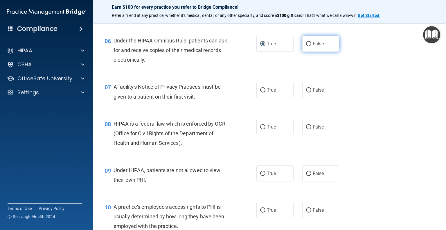
click at [306, 46] on input "False" at bounding box center [308, 44] width 5 height 4
radio input "true"
radio input "false"
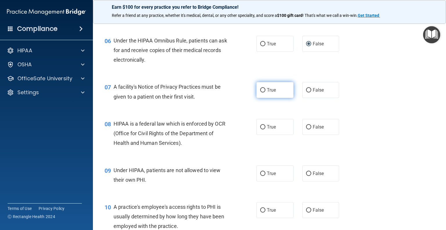
click at [261, 92] on input "True" at bounding box center [262, 90] width 5 height 4
radio input "true"
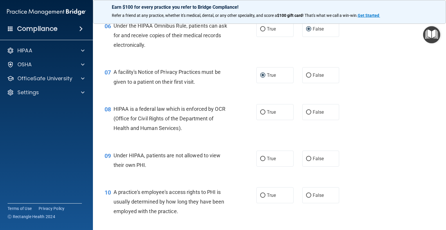
scroll to position [319, 0]
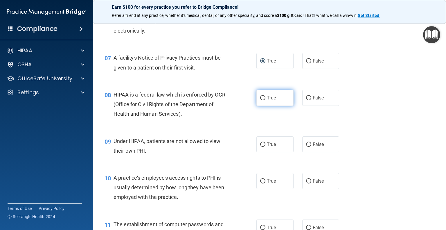
click at [261, 100] on input "True" at bounding box center [262, 98] width 5 height 4
radio input "true"
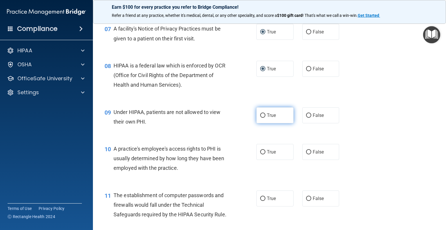
click at [260, 118] on input "True" at bounding box center [262, 115] width 5 height 4
radio input "true"
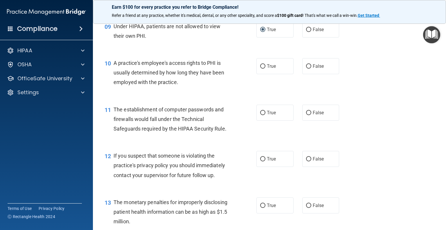
scroll to position [435, 0]
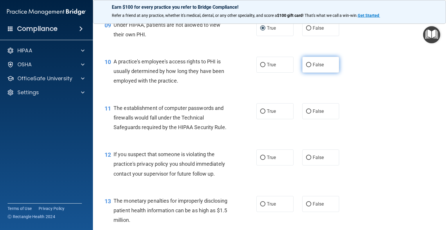
click at [306, 67] on input "False" at bounding box center [308, 65] width 5 height 4
radio input "true"
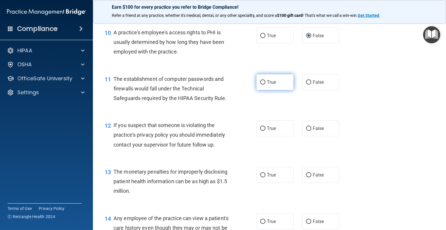
click at [260, 84] on input "True" at bounding box center [262, 82] width 5 height 4
radio input "true"
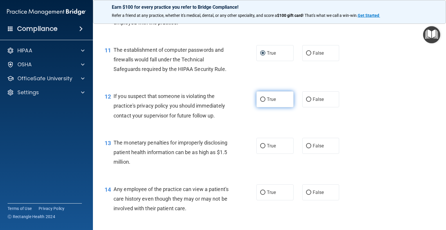
click at [260, 102] on input "True" at bounding box center [262, 99] width 5 height 4
radio input "true"
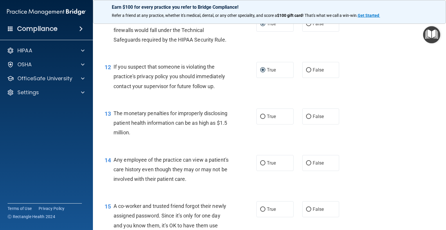
scroll to position [551, 0]
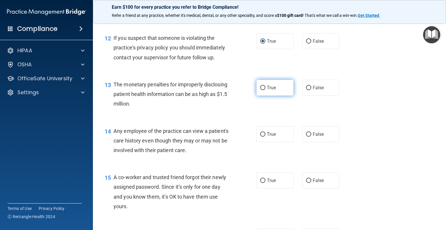
click at [261, 90] on input "True" at bounding box center [262, 88] width 5 height 4
radio input "true"
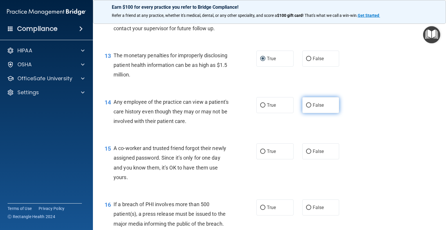
click at [306, 107] on input "False" at bounding box center [308, 105] width 5 height 4
radio input "true"
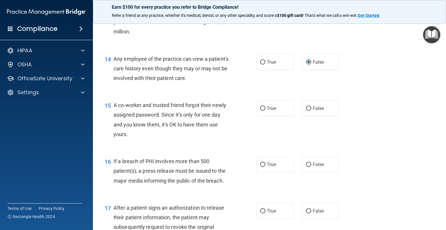
scroll to position [638, 0]
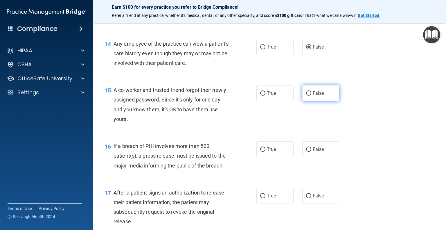
click at [306, 95] on input "False" at bounding box center [308, 93] width 5 height 4
radio input "true"
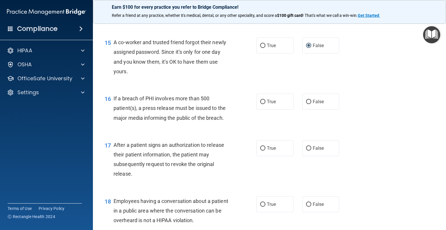
scroll to position [696, 0]
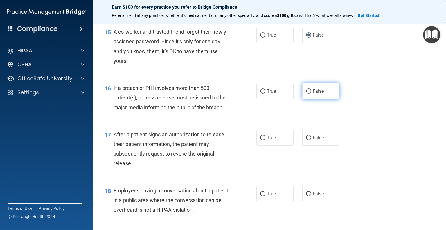
click at [306, 93] on input "False" at bounding box center [308, 91] width 5 height 4
radio input "true"
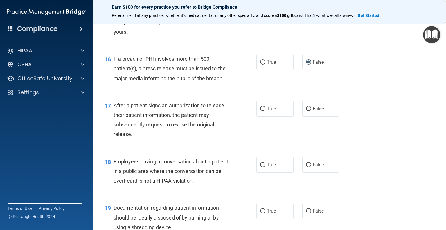
scroll to position [754, 0]
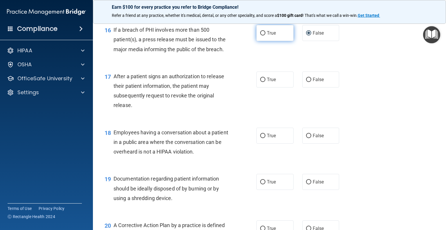
click at [261, 35] on input "True" at bounding box center [262, 33] width 5 height 4
radio input "true"
radio input "false"
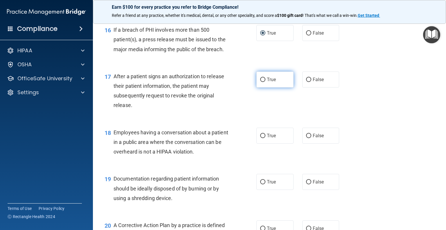
click at [261, 82] on input "True" at bounding box center [262, 79] width 5 height 4
radio input "true"
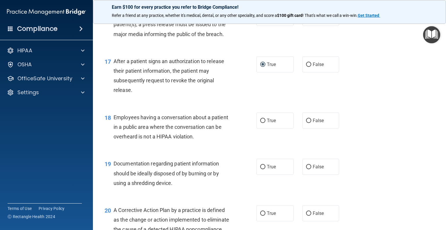
scroll to position [784, 0]
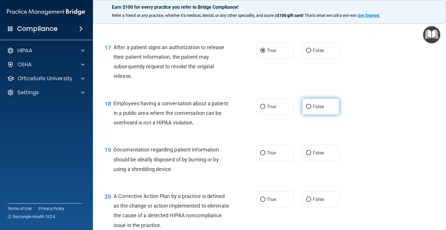
click at [306, 109] on input "False" at bounding box center [308, 106] width 5 height 4
radio input "true"
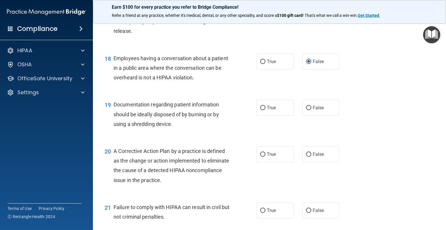
scroll to position [842, 0]
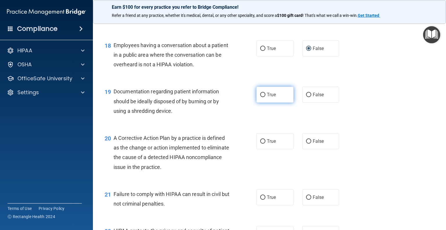
click at [260, 97] on input "True" at bounding box center [262, 95] width 5 height 4
radio input "true"
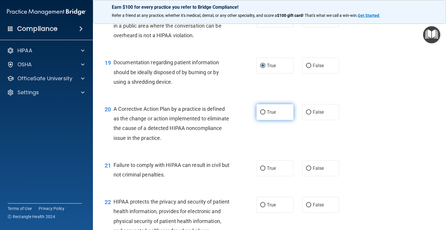
click at [260, 114] on input "True" at bounding box center [262, 112] width 5 height 4
radio input "true"
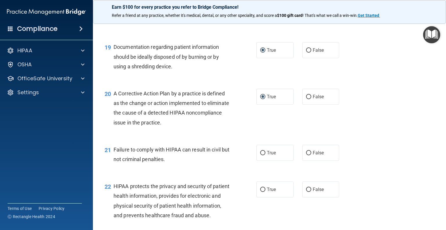
scroll to position [929, 0]
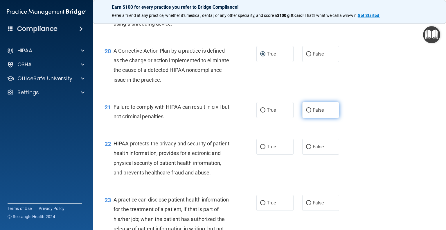
click at [306, 112] on input "False" at bounding box center [308, 110] width 5 height 4
radio input "true"
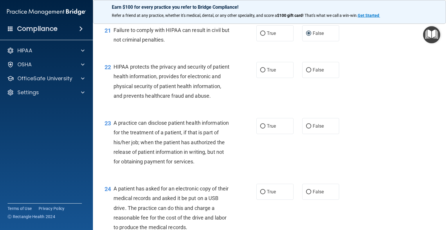
scroll to position [1016, 0]
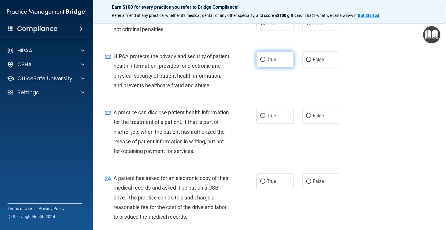
click at [260, 62] on input "True" at bounding box center [262, 59] width 5 height 4
radio input "true"
click at [261, 62] on input "True" at bounding box center [262, 59] width 5 height 4
click at [306, 62] on input "False" at bounding box center [308, 59] width 5 height 4
radio input "true"
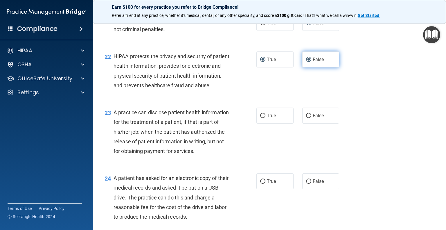
radio input "false"
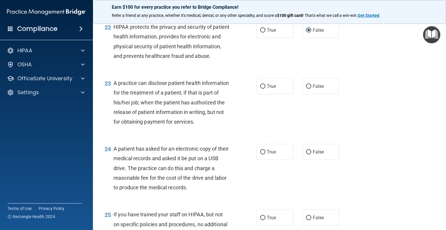
scroll to position [1074, 0]
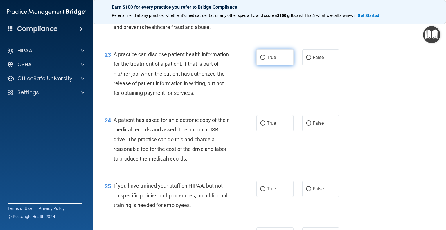
click at [260, 60] on input "True" at bounding box center [262, 57] width 5 height 4
radio input "true"
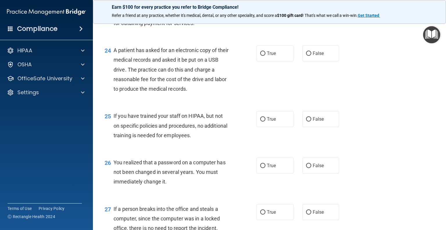
scroll to position [1161, 0]
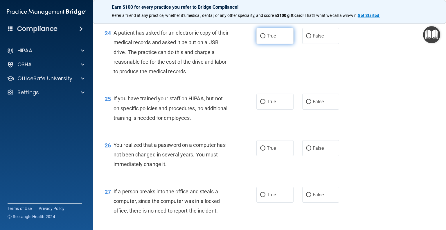
click at [260, 38] on input "True" at bounding box center [262, 36] width 5 height 4
radio input "true"
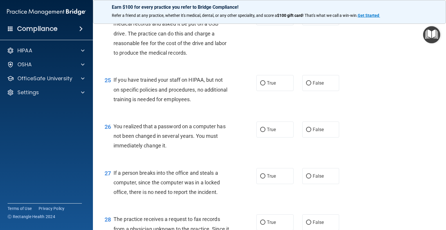
scroll to position [1219, 0]
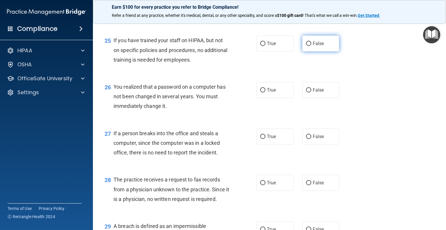
click at [306, 46] on input "False" at bounding box center [308, 43] width 5 height 4
radio input "true"
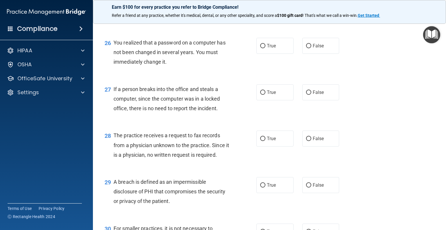
scroll to position [1277, 0]
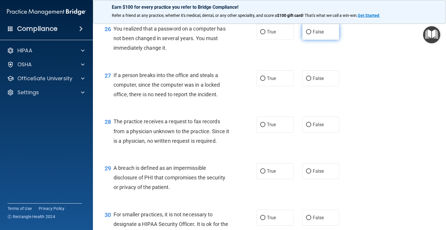
click at [306, 34] on input "False" at bounding box center [308, 32] width 5 height 4
radio input "true"
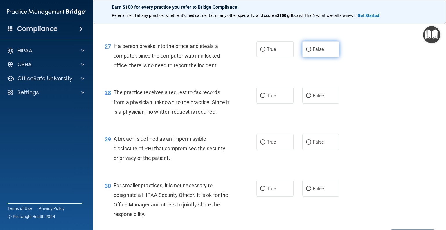
click at [306, 52] on input "False" at bounding box center [308, 49] width 5 height 4
radio input "true"
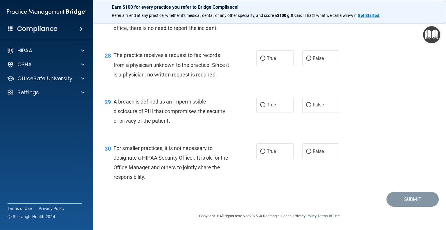
scroll to position [1372, 0]
click at [261, 56] on input "True" at bounding box center [262, 58] width 5 height 4
radio input "true"
click at [260, 104] on input "True" at bounding box center [262, 105] width 5 height 4
radio input "true"
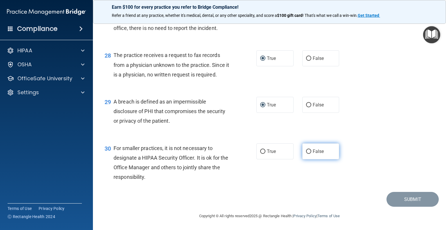
click at [306, 149] on input "False" at bounding box center [308, 151] width 5 height 4
radio input "true"
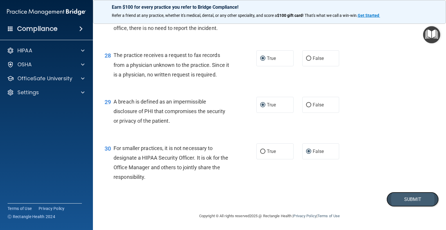
click at [404, 198] on button "Submit" at bounding box center [412, 199] width 52 height 15
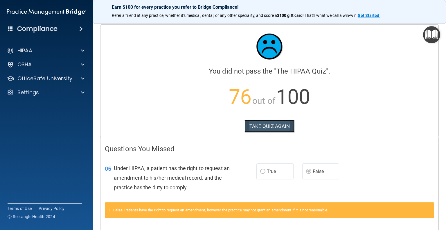
click at [266, 123] on button "TAKE QUIZ AGAIN" at bounding box center [269, 126] width 50 height 13
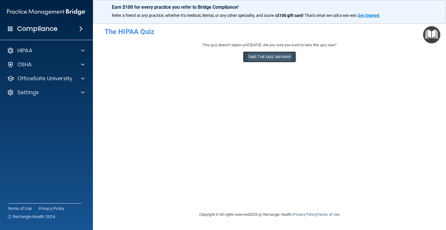
click at [261, 56] on button "Take the quiz anyway!" at bounding box center [269, 56] width 53 height 11
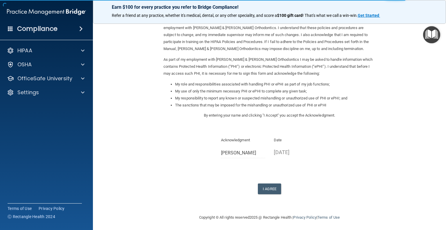
scroll to position [36, 0]
click at [273, 187] on button "I Agree" at bounding box center [269, 187] width 23 height 11
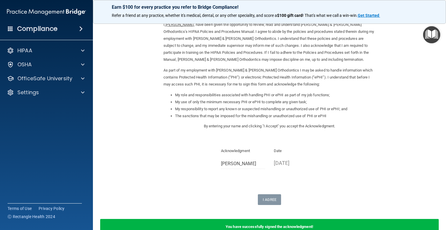
scroll to position [0, 0]
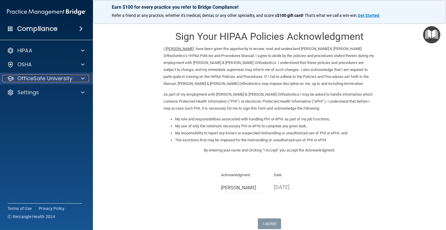
click at [41, 81] on p "OfficeSafe University" at bounding box center [44, 78] width 55 height 7
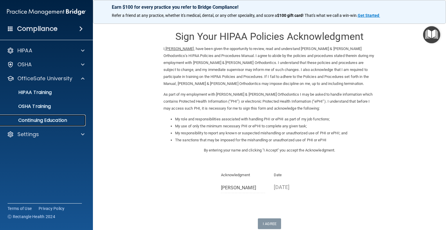
click at [48, 120] on p "Continuing Education" at bounding box center [43, 120] width 79 height 6
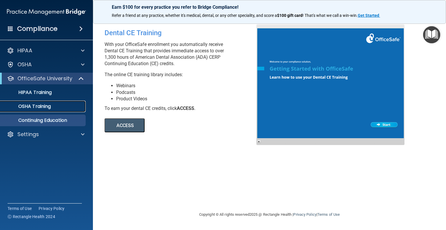
click at [45, 106] on p "OSHA Training" at bounding box center [27, 106] width 47 height 6
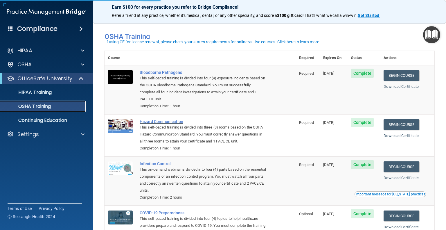
scroll to position [48, 0]
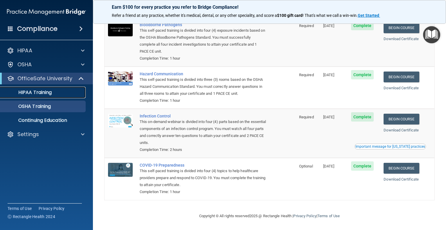
click at [25, 92] on p "HIPAA Training" at bounding box center [28, 92] width 48 height 6
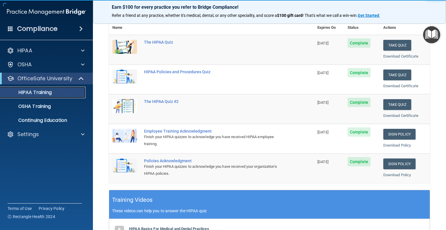
scroll to position [61, 0]
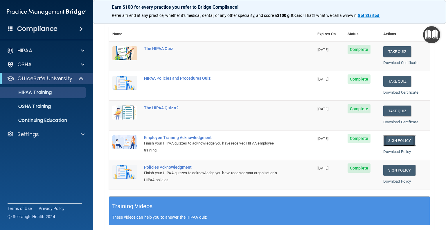
click at [398, 138] on link "Sign Policy" at bounding box center [399, 140] width 32 height 11
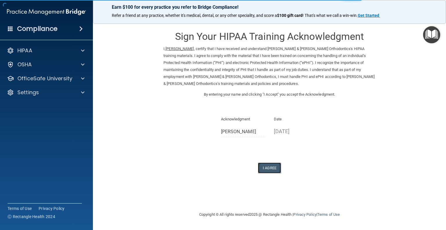
click at [267, 168] on button "I Agree" at bounding box center [269, 167] width 23 height 11
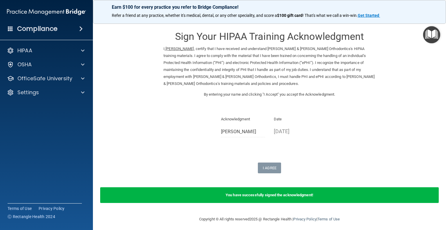
scroll to position [3, 0]
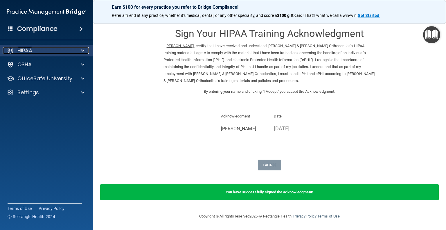
click at [30, 52] on p "HIPAA" at bounding box center [24, 50] width 15 height 7
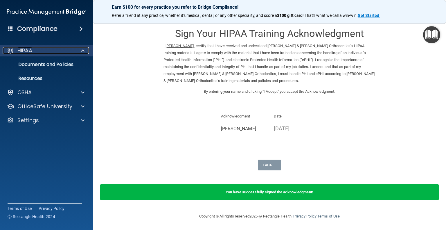
click at [27, 51] on p "HIPAA" at bounding box center [24, 50] width 15 height 7
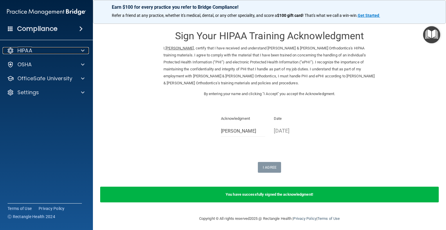
scroll to position [0, 0]
